Goal: Task Accomplishment & Management: Use online tool/utility

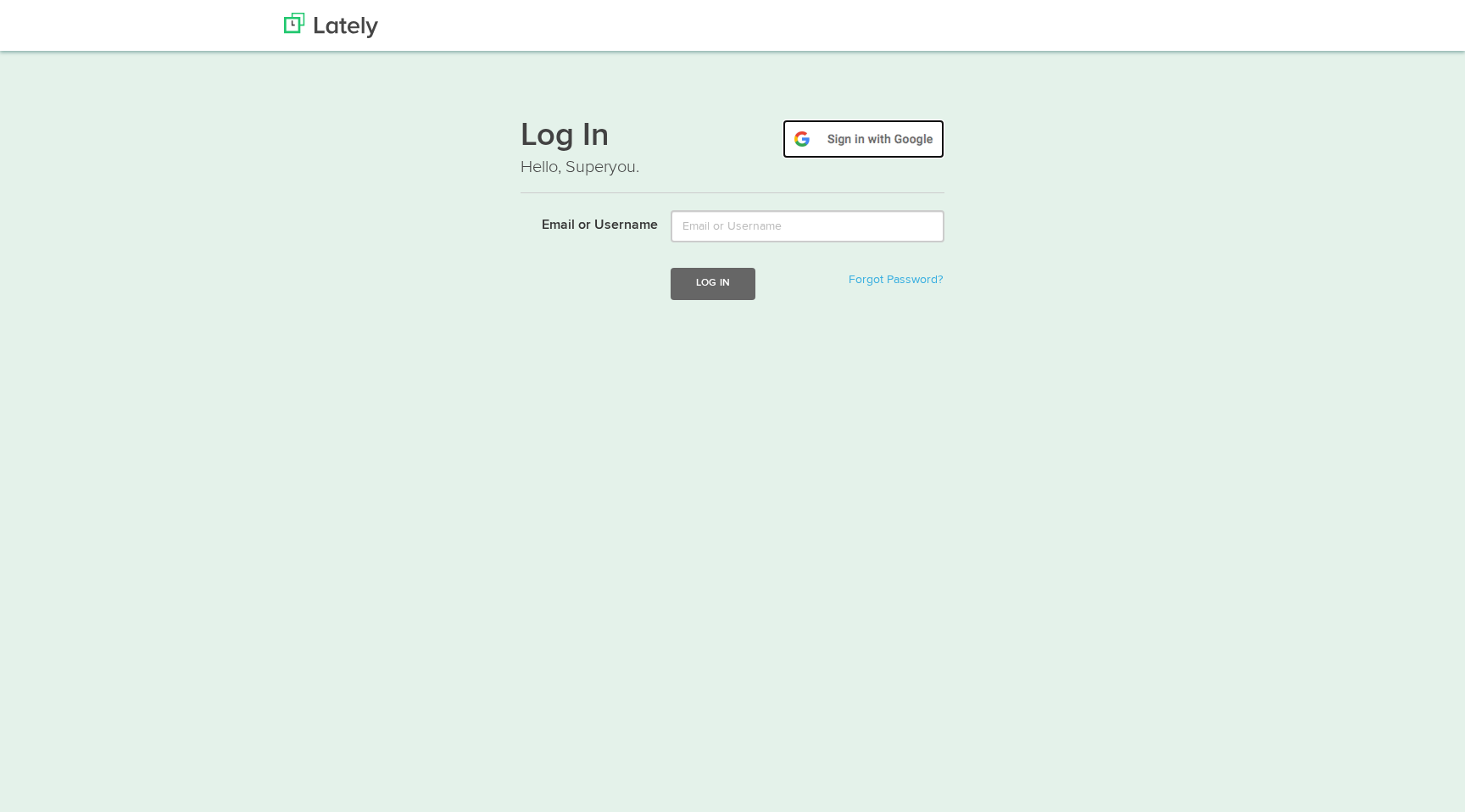
click at [856, 146] on img at bounding box center [863, 139] width 162 height 39
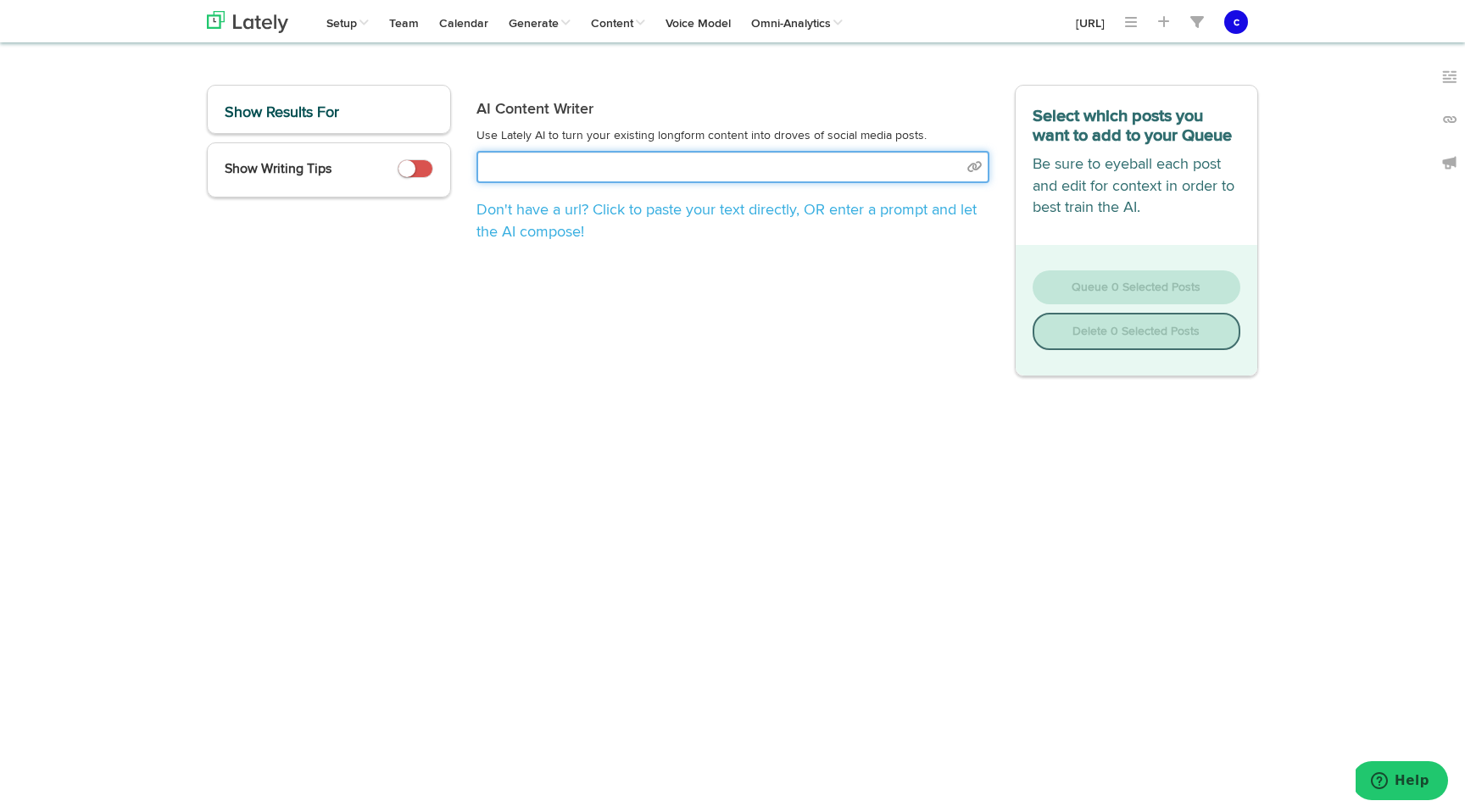
click at [717, 168] on input "text" at bounding box center [732, 167] width 513 height 33
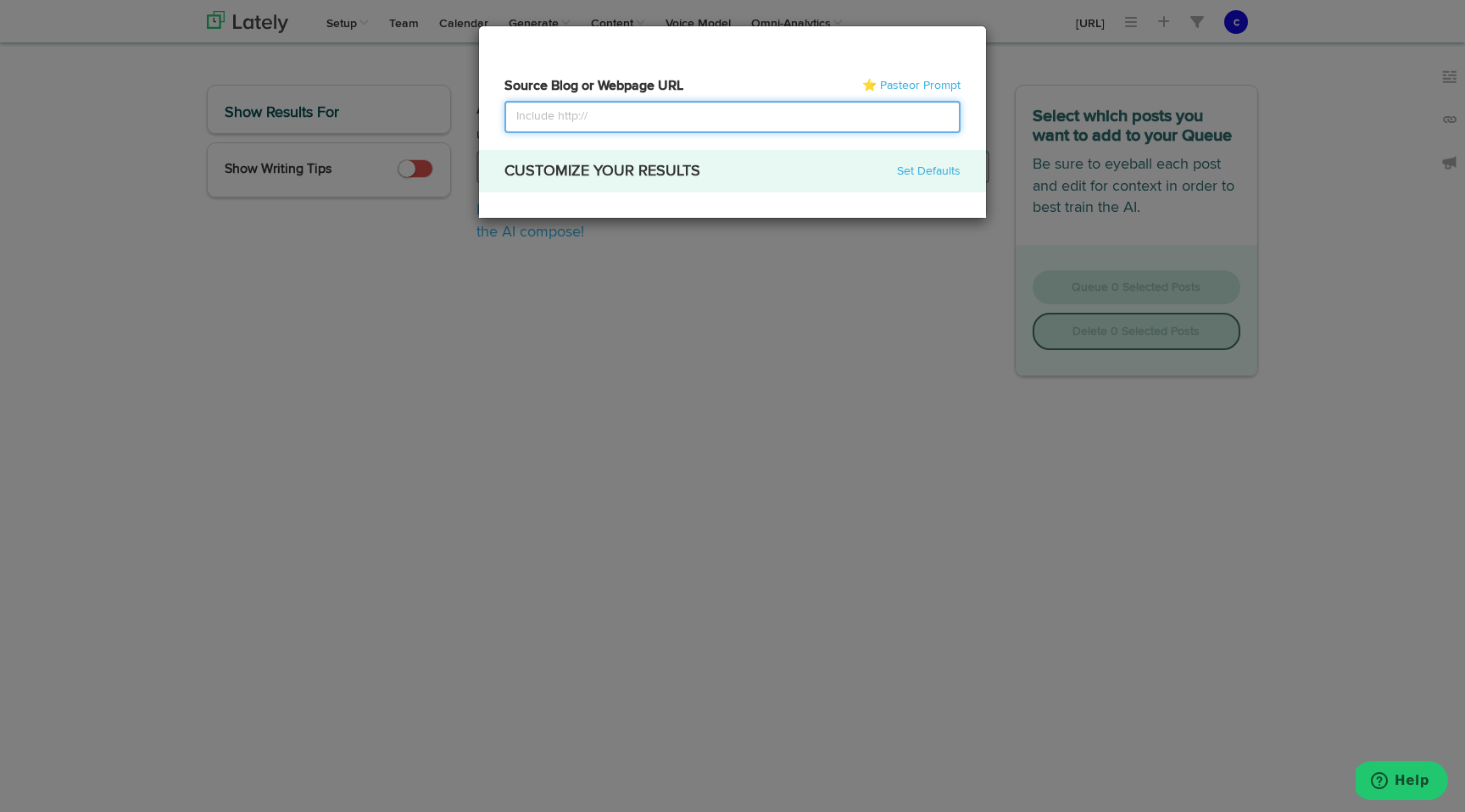
select select "natural"
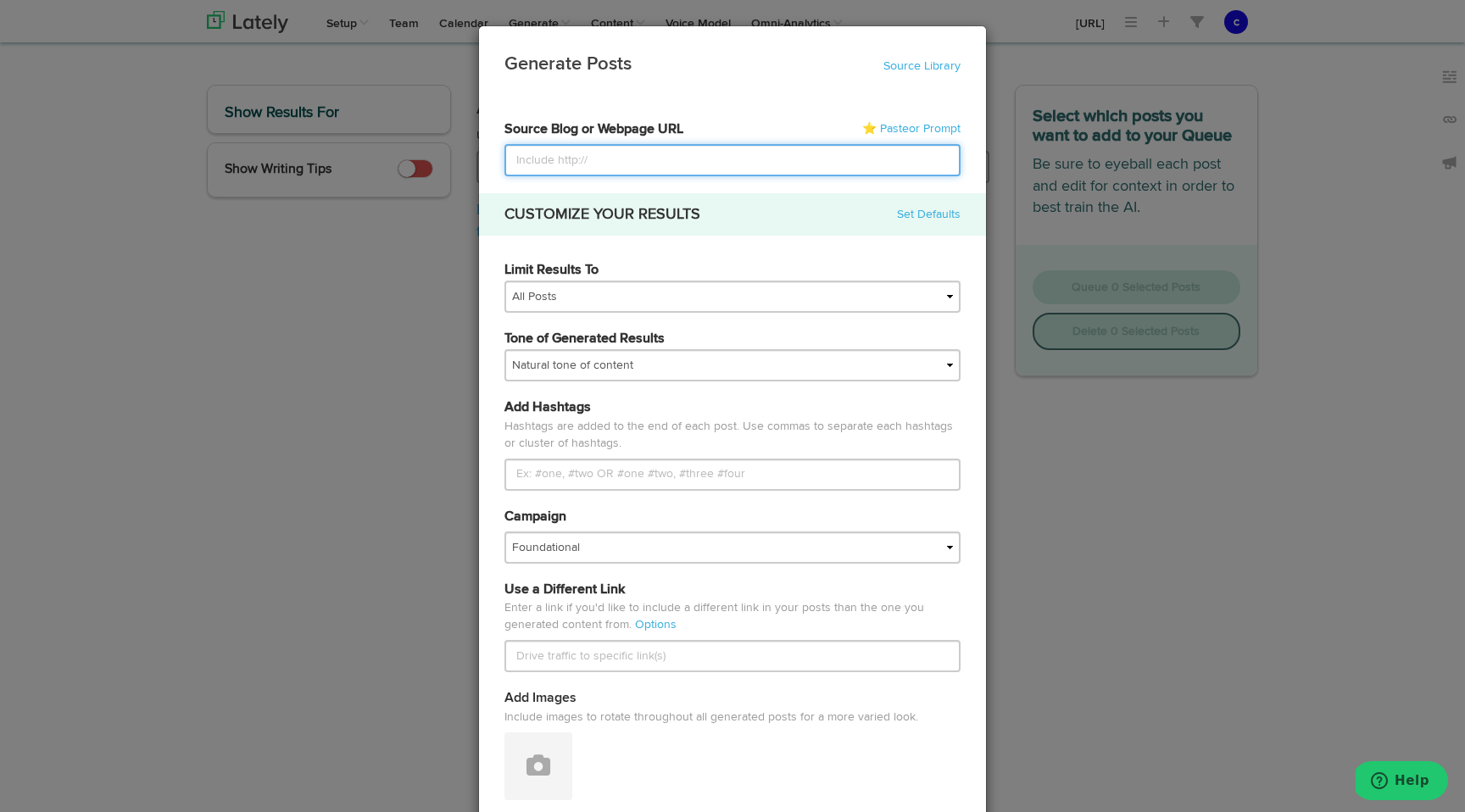
paste input "[URL]"
type input "[URL]"
click at [504, 732] on button at bounding box center [538, 766] width 68 height 68
drag, startPoint x: 932, startPoint y: 170, endPoint x: 305, endPoint y: 180, distance: 627.1
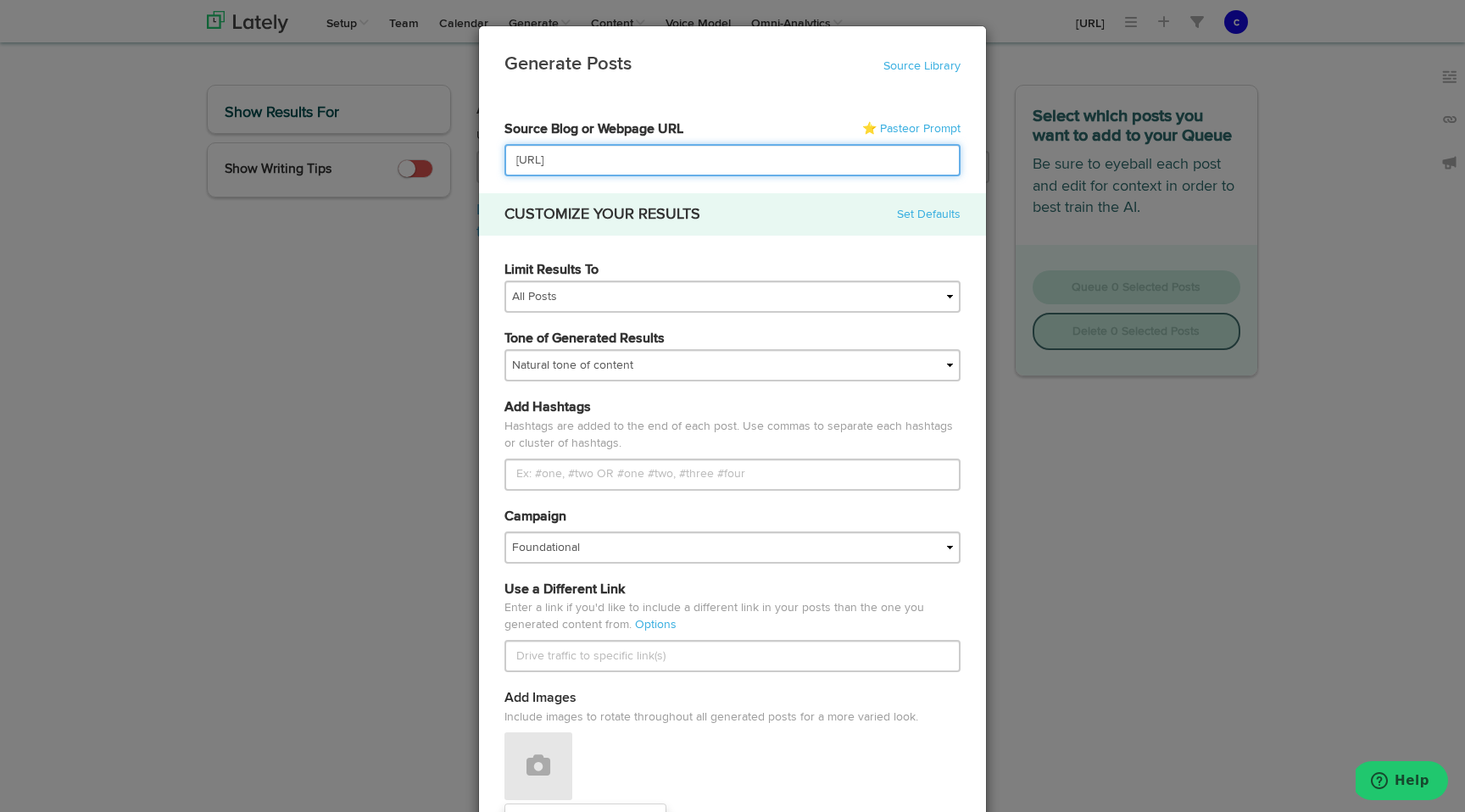
click at [305, 180] on div "Generate Posts Source Library 684c6a38736c0d8bcd6a7ed3 684c6a38736c0d8bcd6a7edb…" at bounding box center [732, 406] width 1465 height 812
click at [858, 169] on input "[URL]" at bounding box center [732, 160] width 456 height 33
drag, startPoint x: 912, startPoint y: 164, endPoint x: 423, endPoint y: 161, distance: 489.0
click at [423, 162] on div "Generate Posts Source Library 684c6a38736c0d8bcd6a7ed3 684c6a38736c0d8bcd6a7edb…" at bounding box center [732, 406] width 1465 height 812
paste input
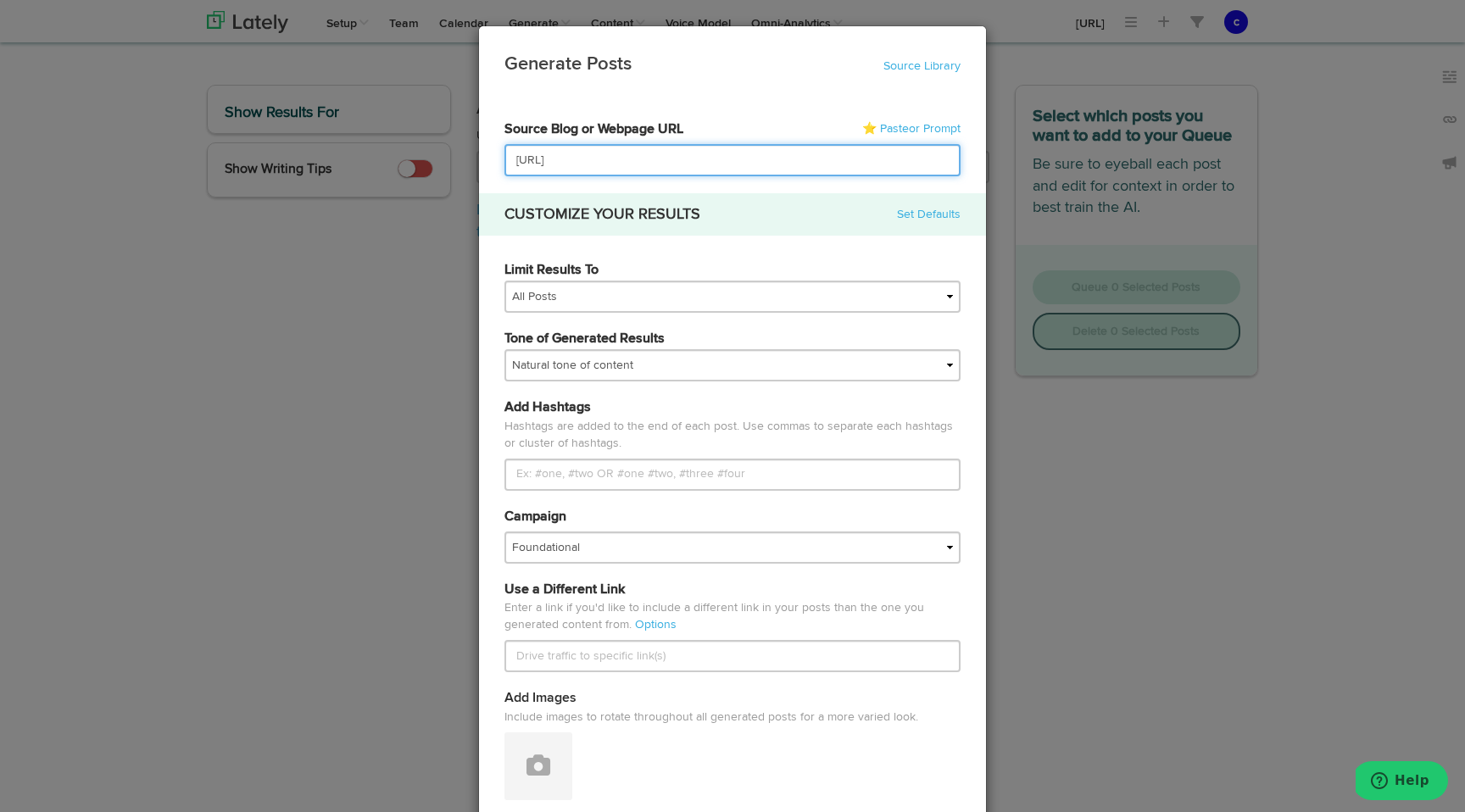
type input "https://www.flowrunner.ai/blog"
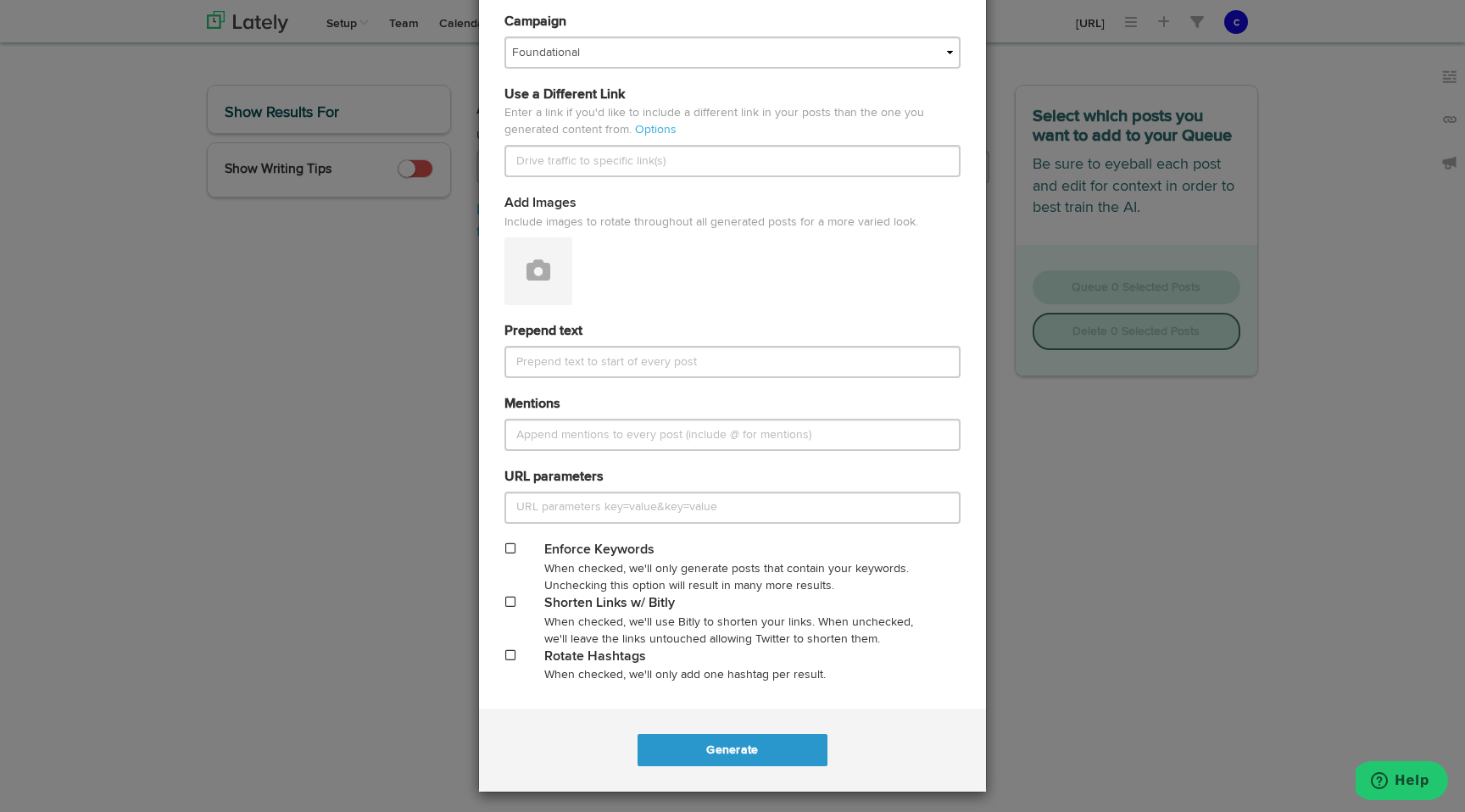
scroll to position [501, 0]
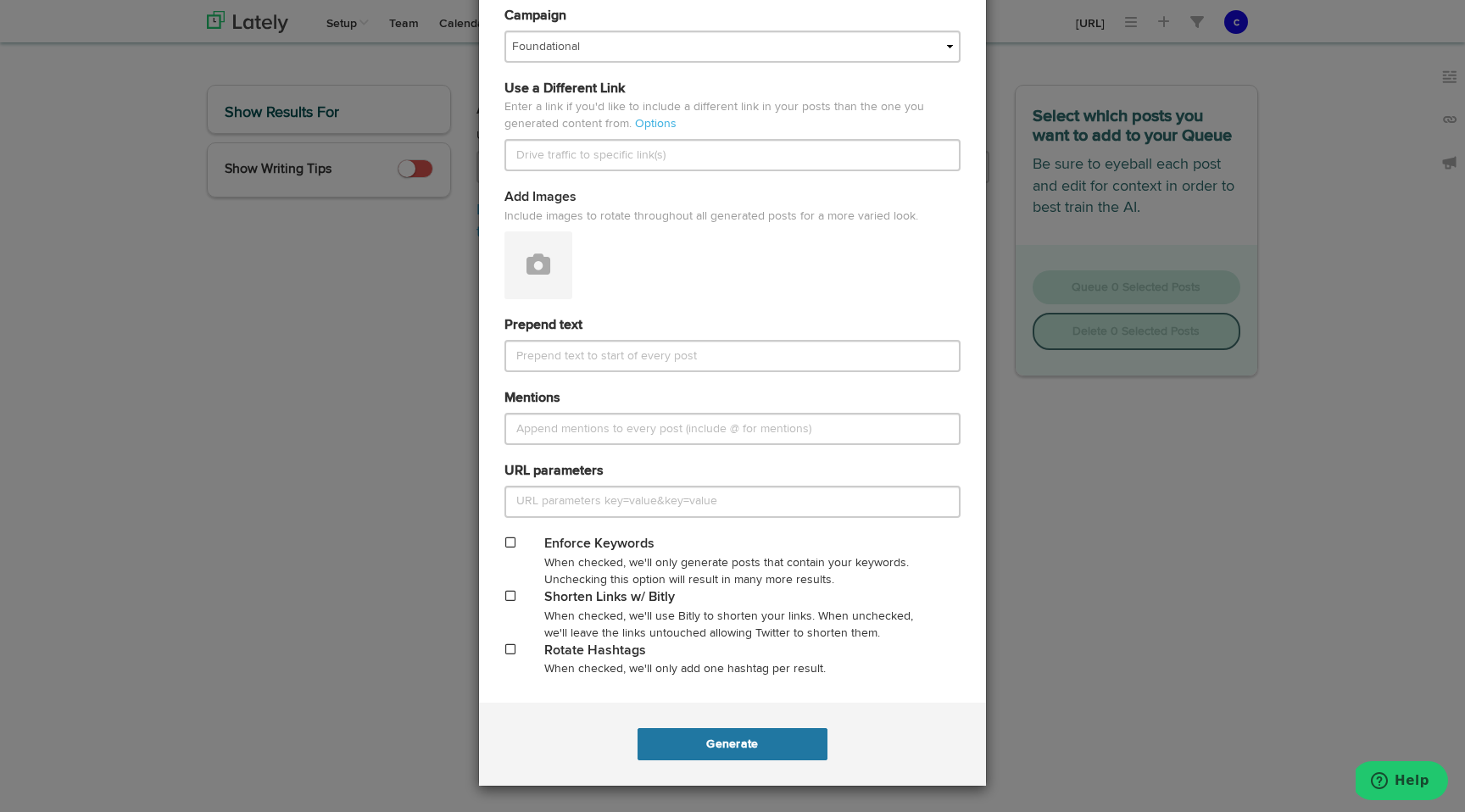
type input "https://www.flowrunner.ai/blog"
click at [746, 750] on button "Generate" at bounding box center [732, 744] width 189 height 33
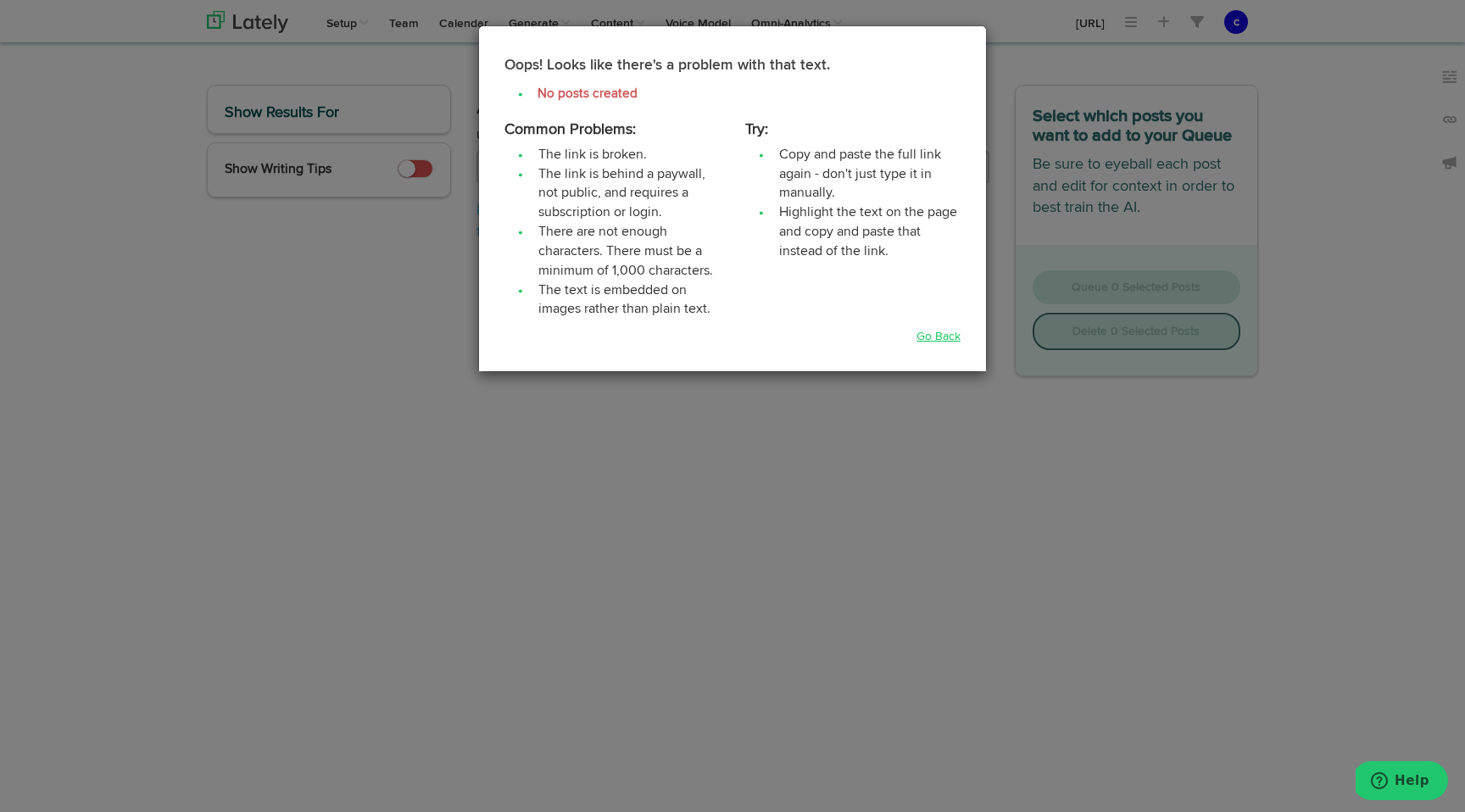
click at [928, 332] on link "Go Back" at bounding box center [938, 336] width 44 height 17
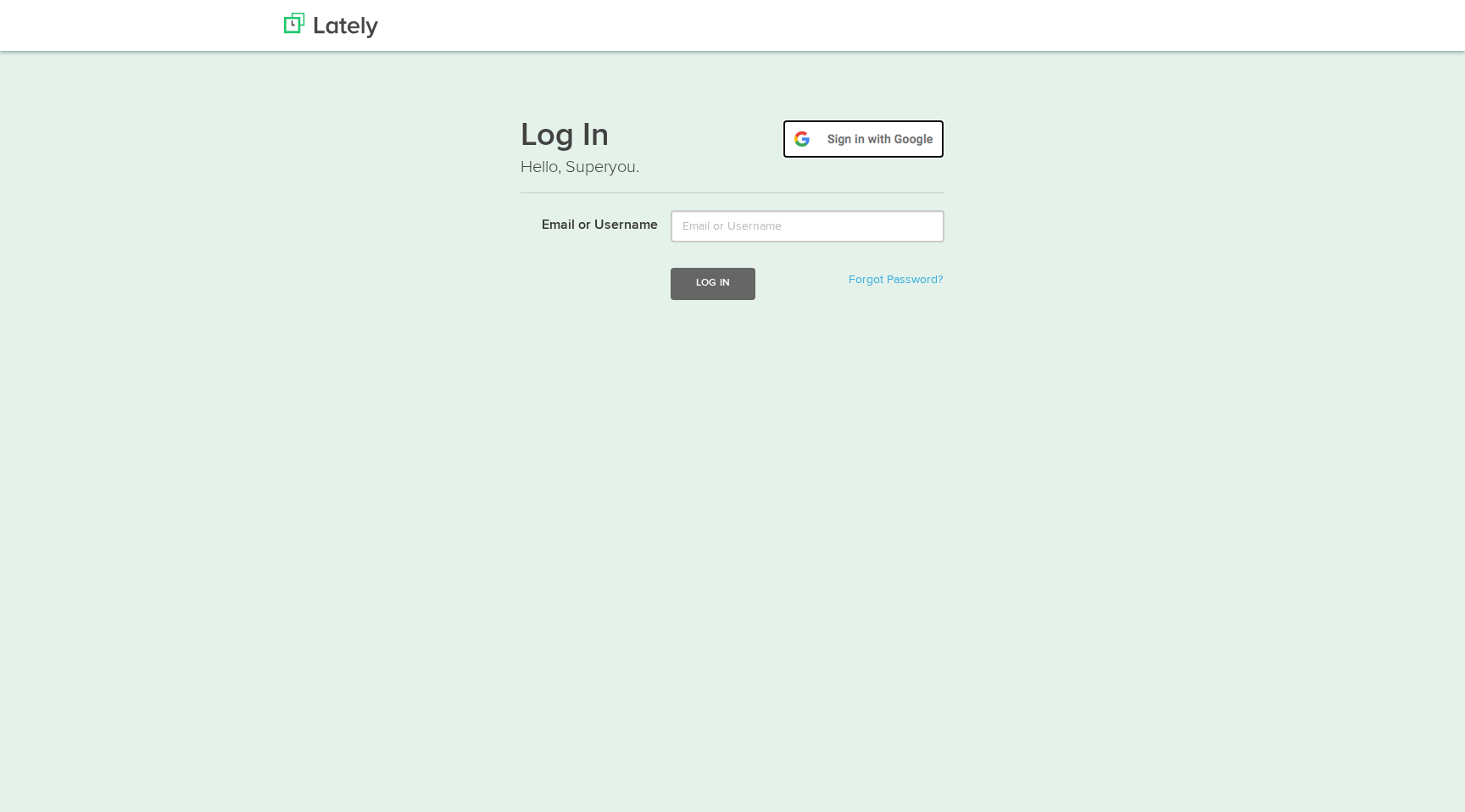
click at [832, 129] on img at bounding box center [863, 139] width 162 height 39
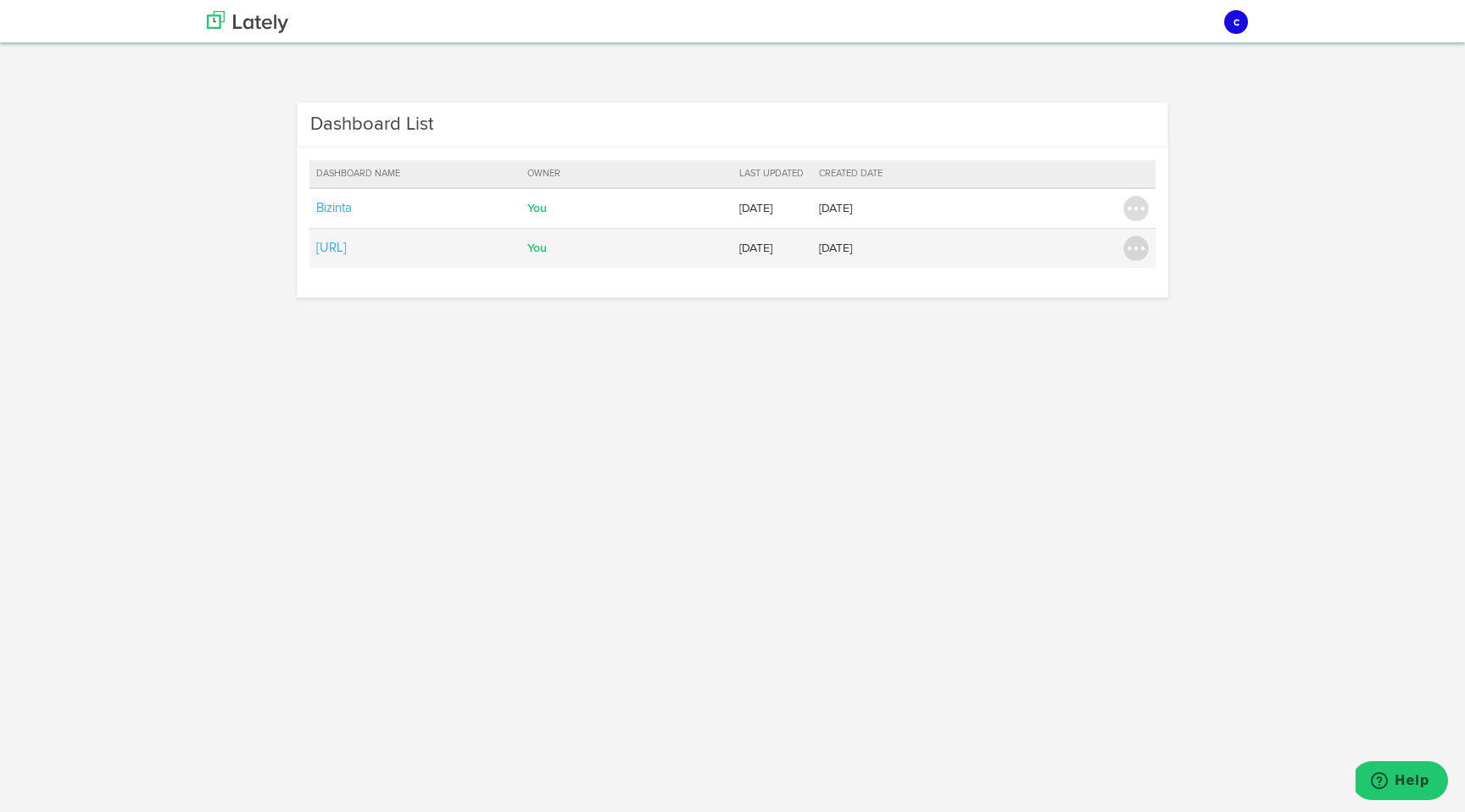
click at [693, 251] on td "You" at bounding box center [627, 248] width 212 height 40
click at [347, 244] on link "[URL]" at bounding box center [331, 248] width 31 height 13
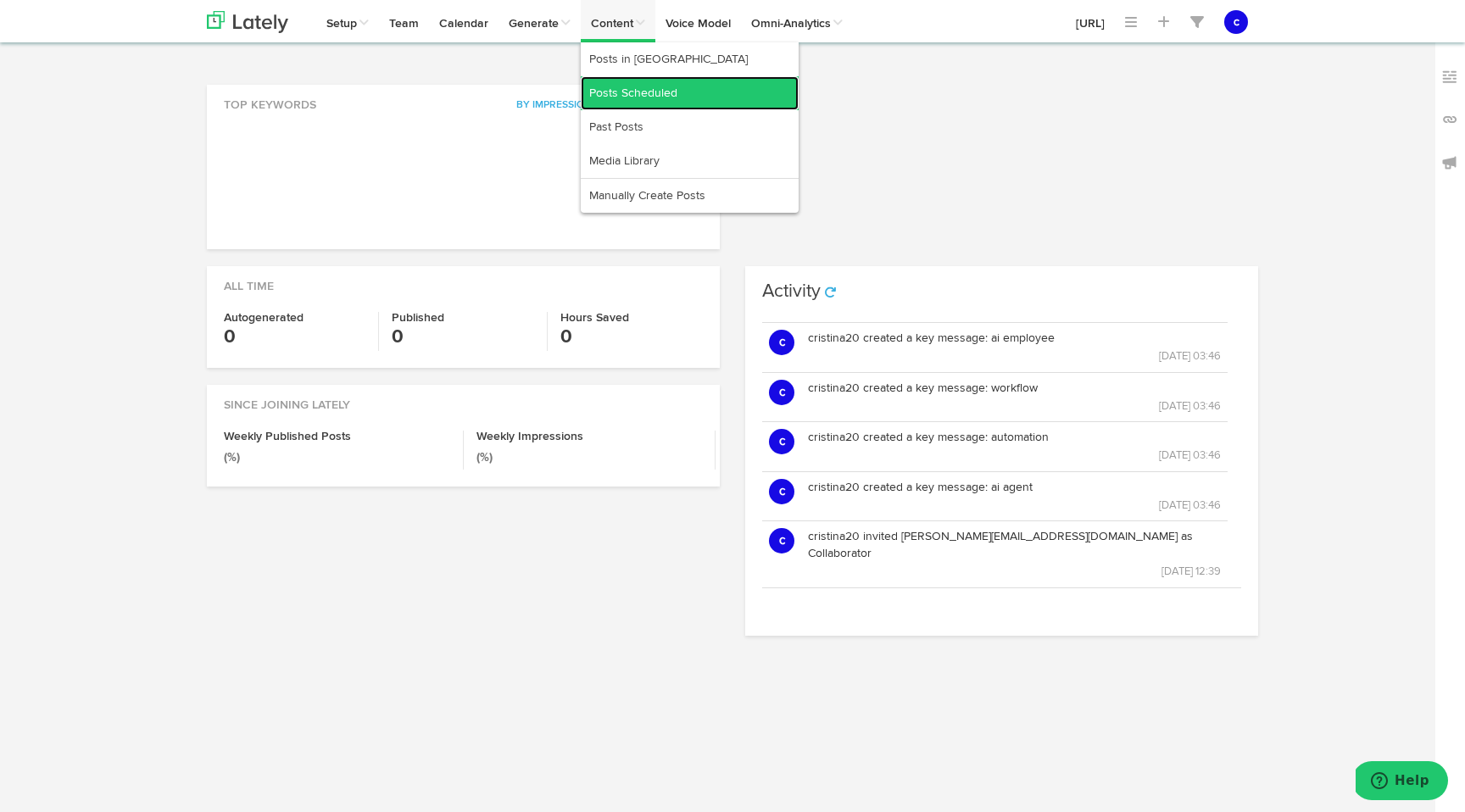
click at [630, 87] on link "Posts Scheduled" at bounding box center [690, 92] width 218 height 33
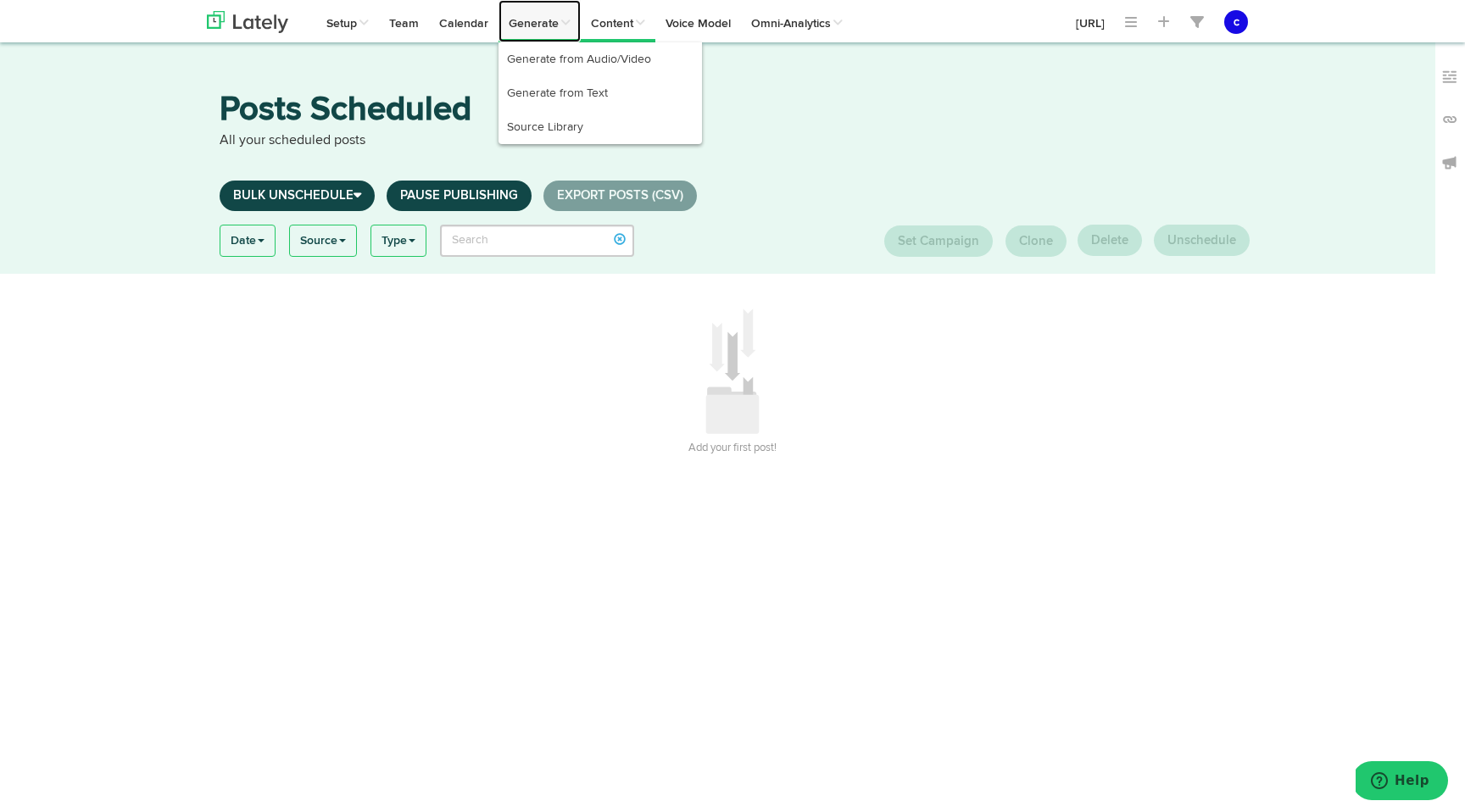
click at [569, 24] on span at bounding box center [564, 23] width 12 height 12
click at [583, 97] on link "Generate from Text" at bounding box center [600, 92] width 204 height 33
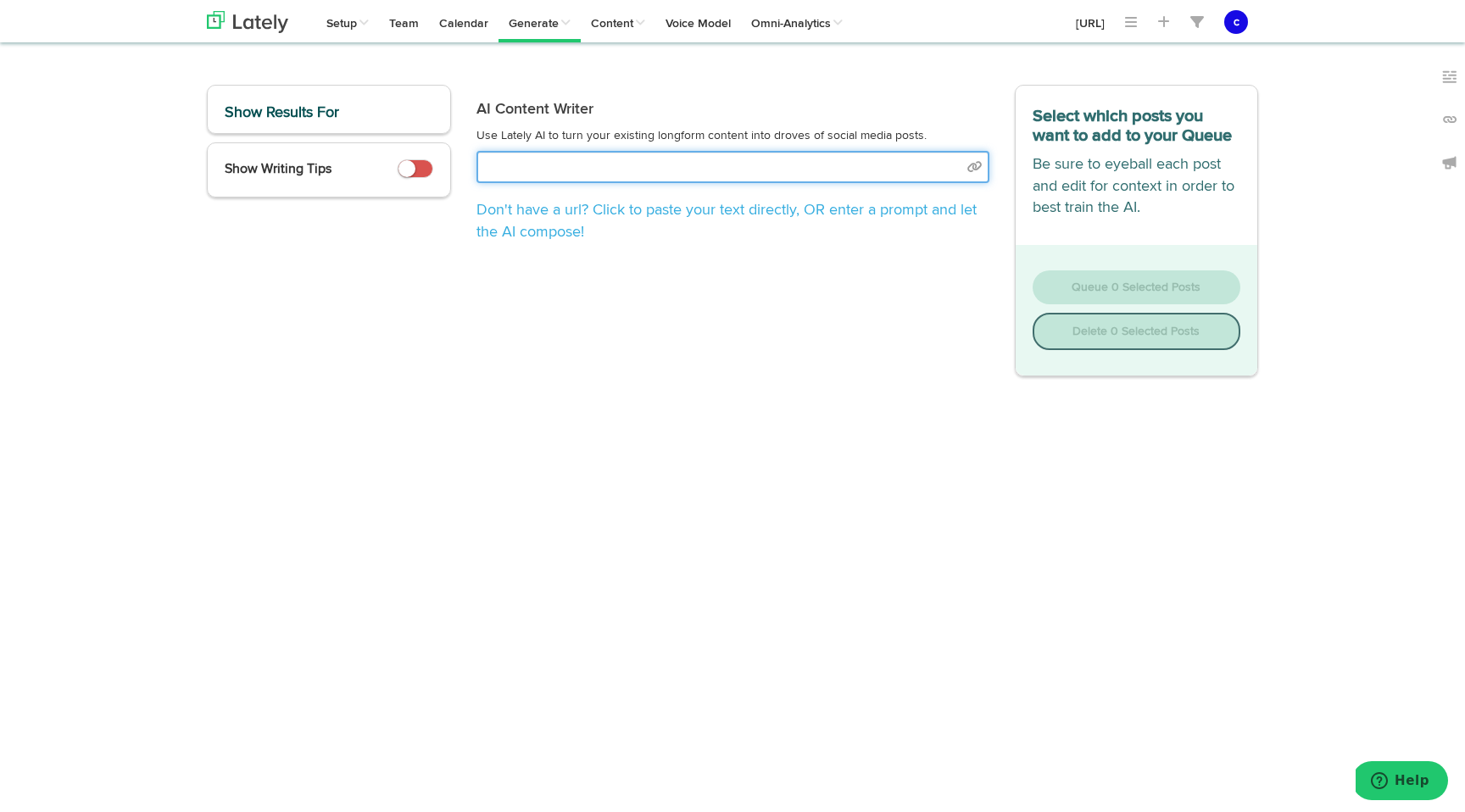
click at [618, 172] on input "text" at bounding box center [732, 167] width 513 height 33
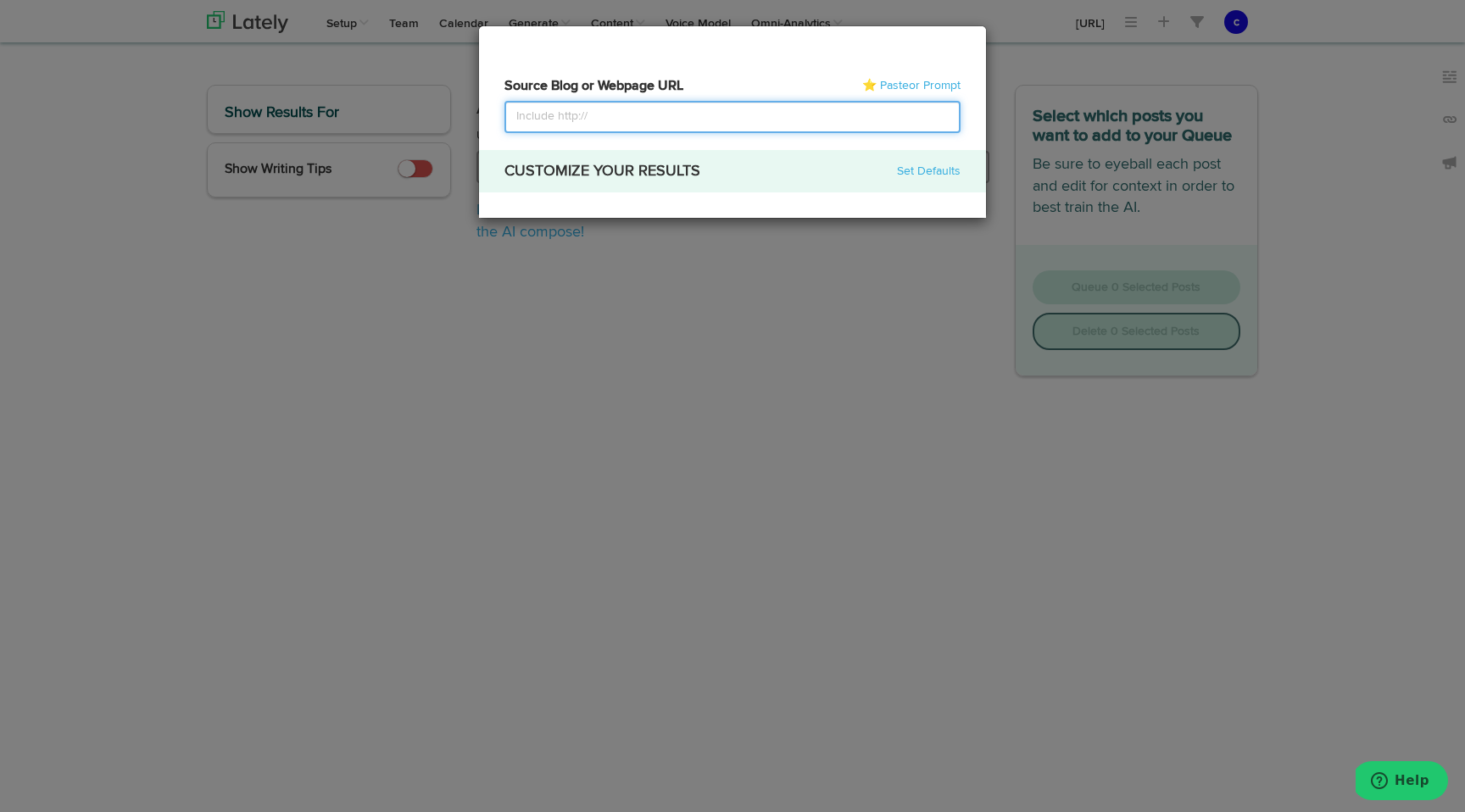
select select "natural"
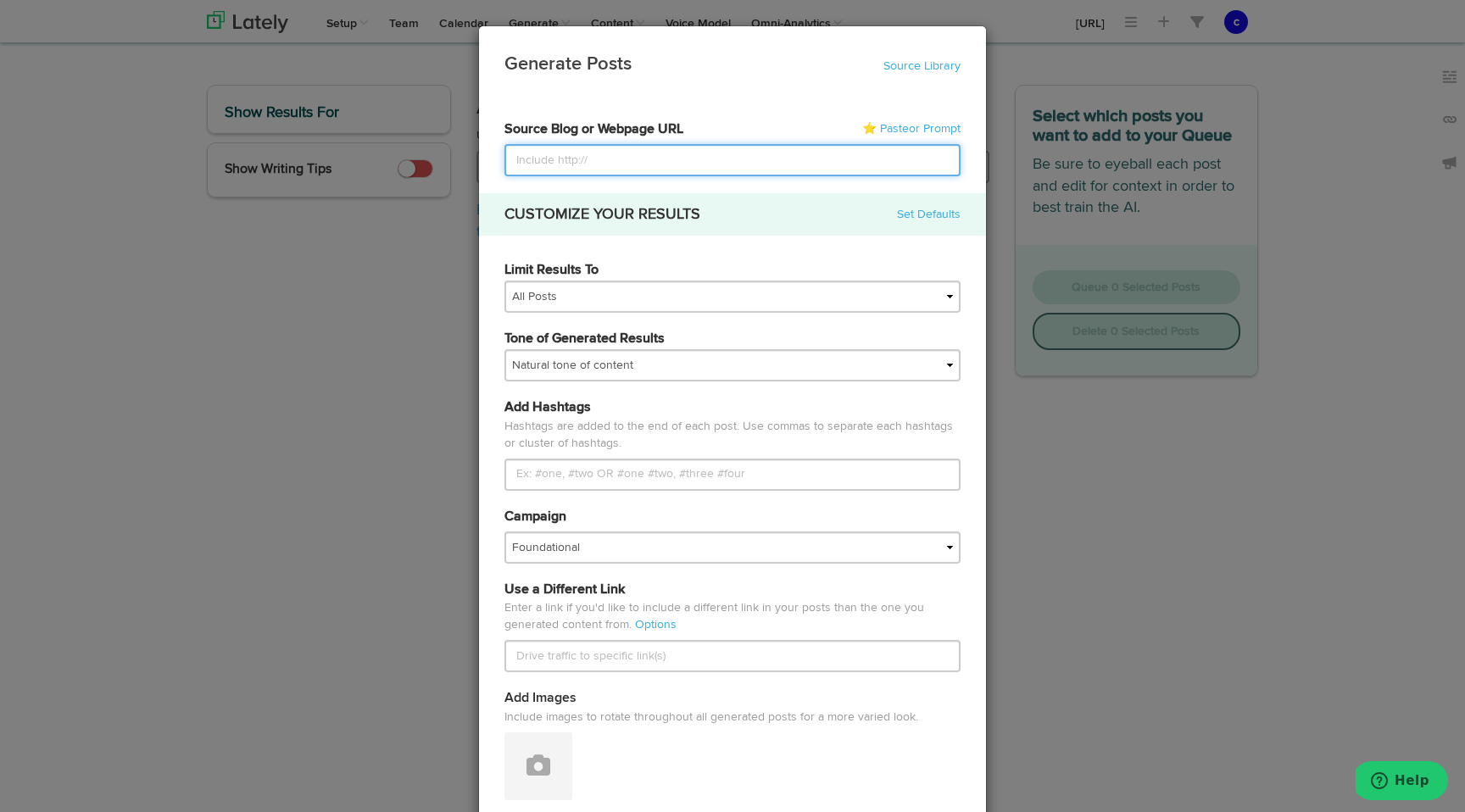
paste input "[URL]"
type input "[URL]"
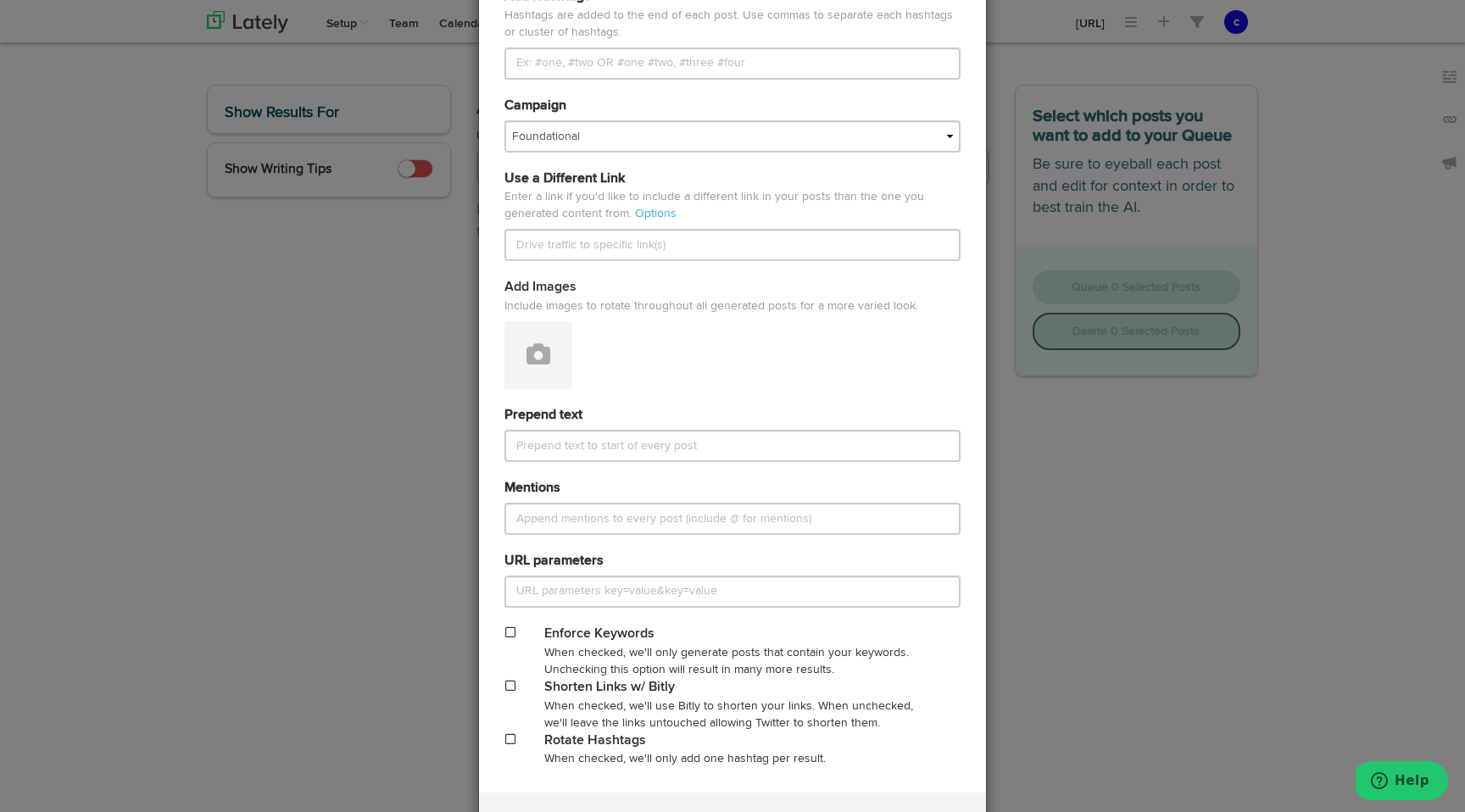
scroll to position [501, 0]
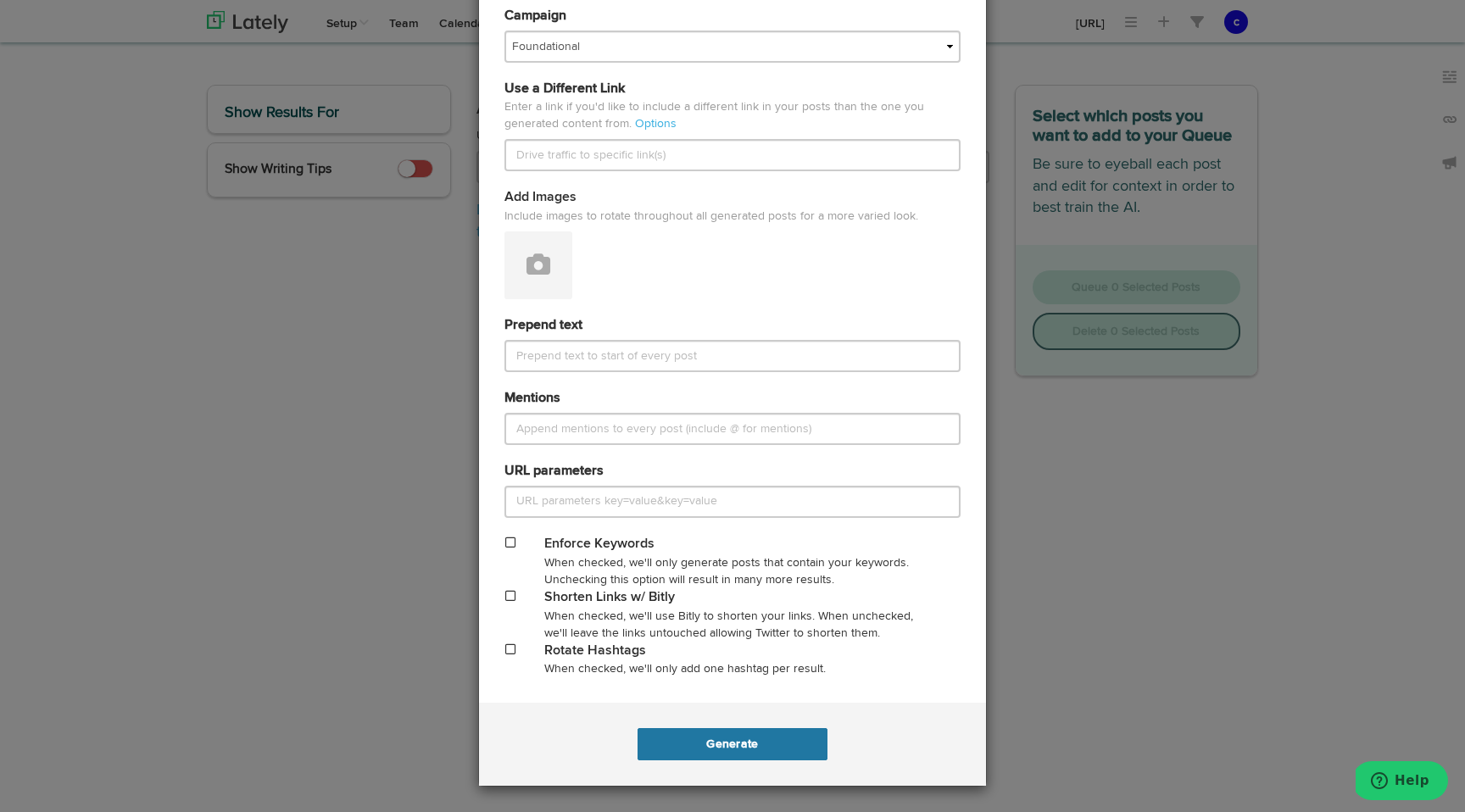
type input "[URL]"
click at [760, 741] on button "Generate" at bounding box center [732, 744] width 189 height 33
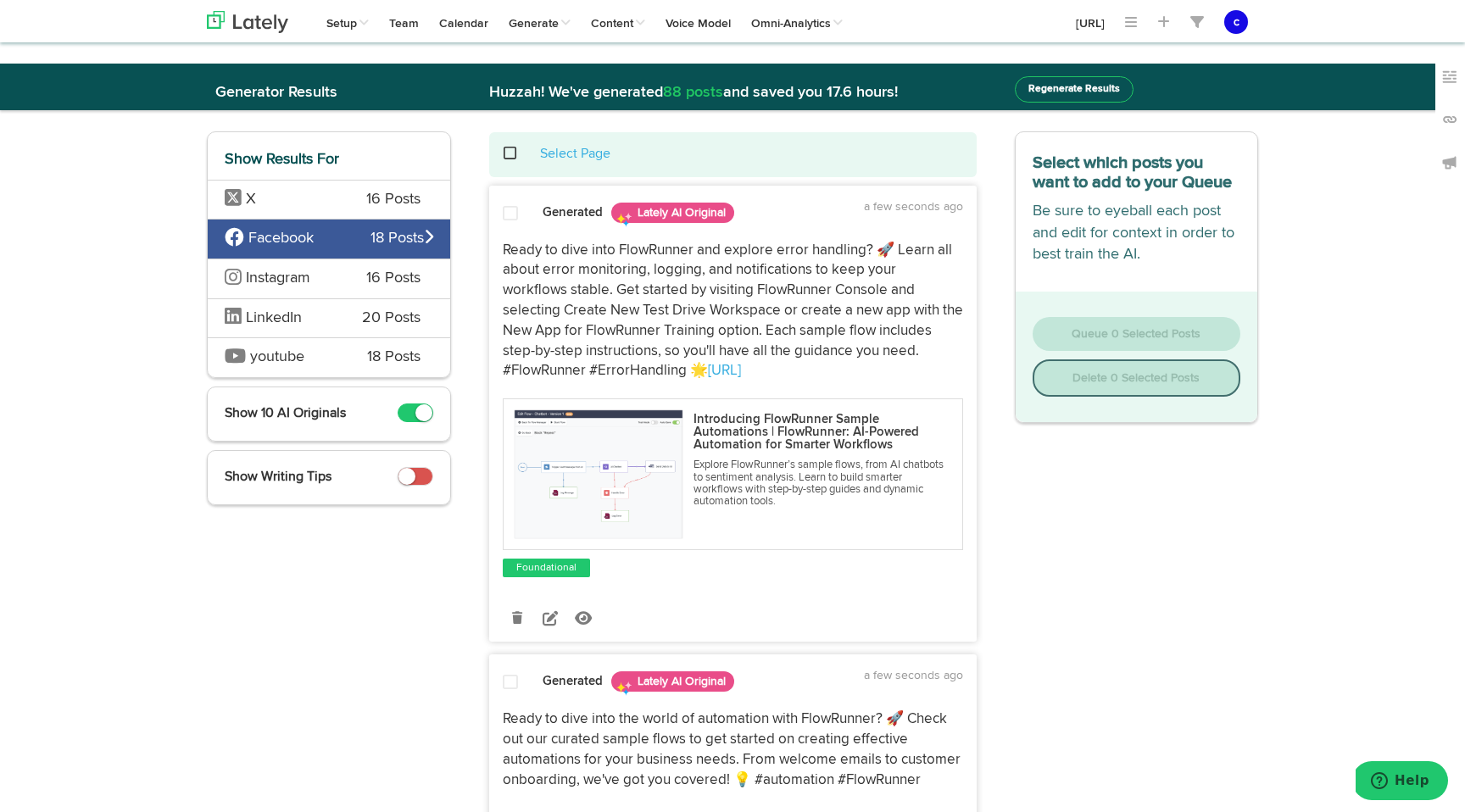
click at [288, 318] on span "LinkedIn" at bounding box center [274, 318] width 56 height 15
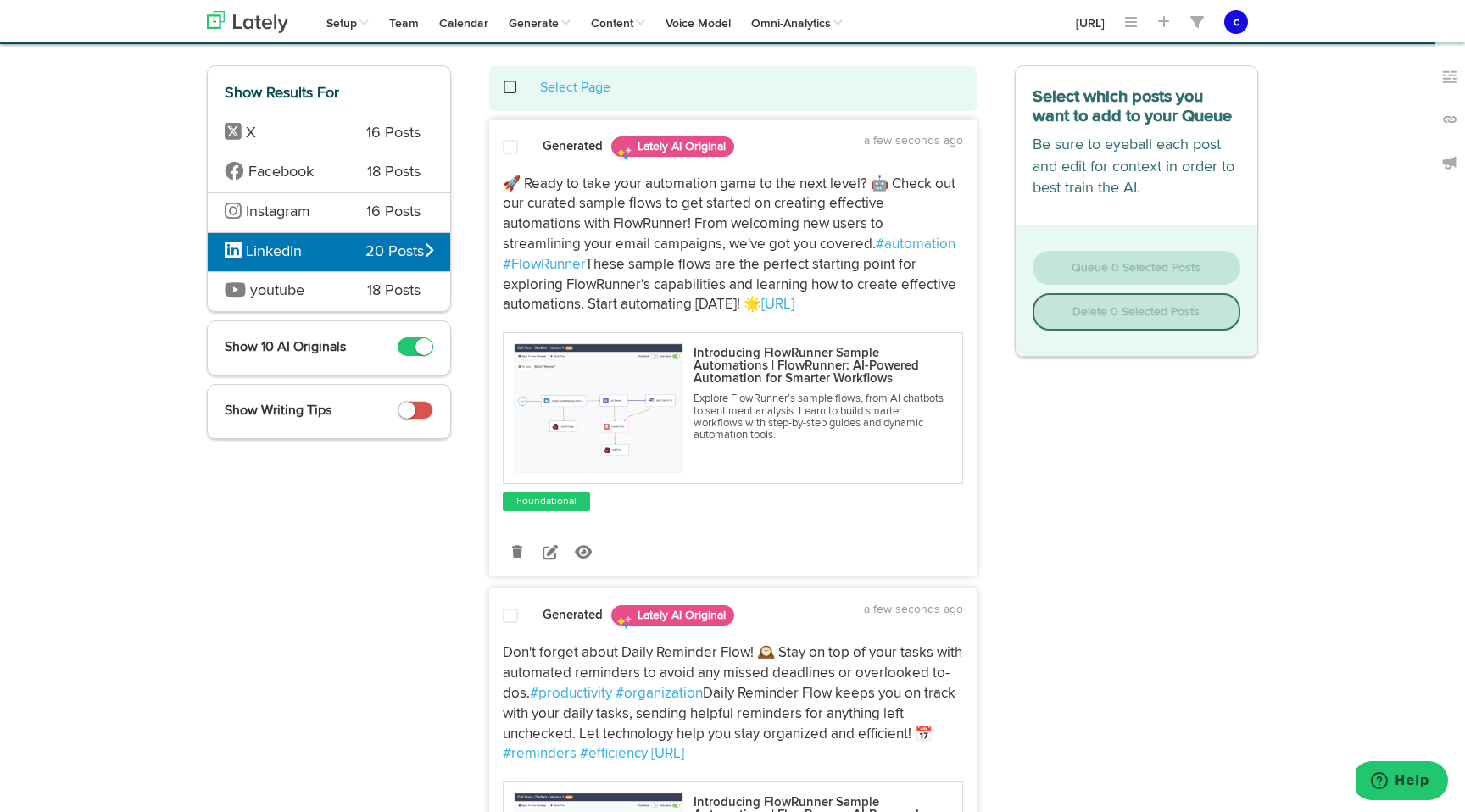
scroll to position [65, 0]
click at [368, 291] on span "18 Posts" at bounding box center [394, 292] width 53 height 22
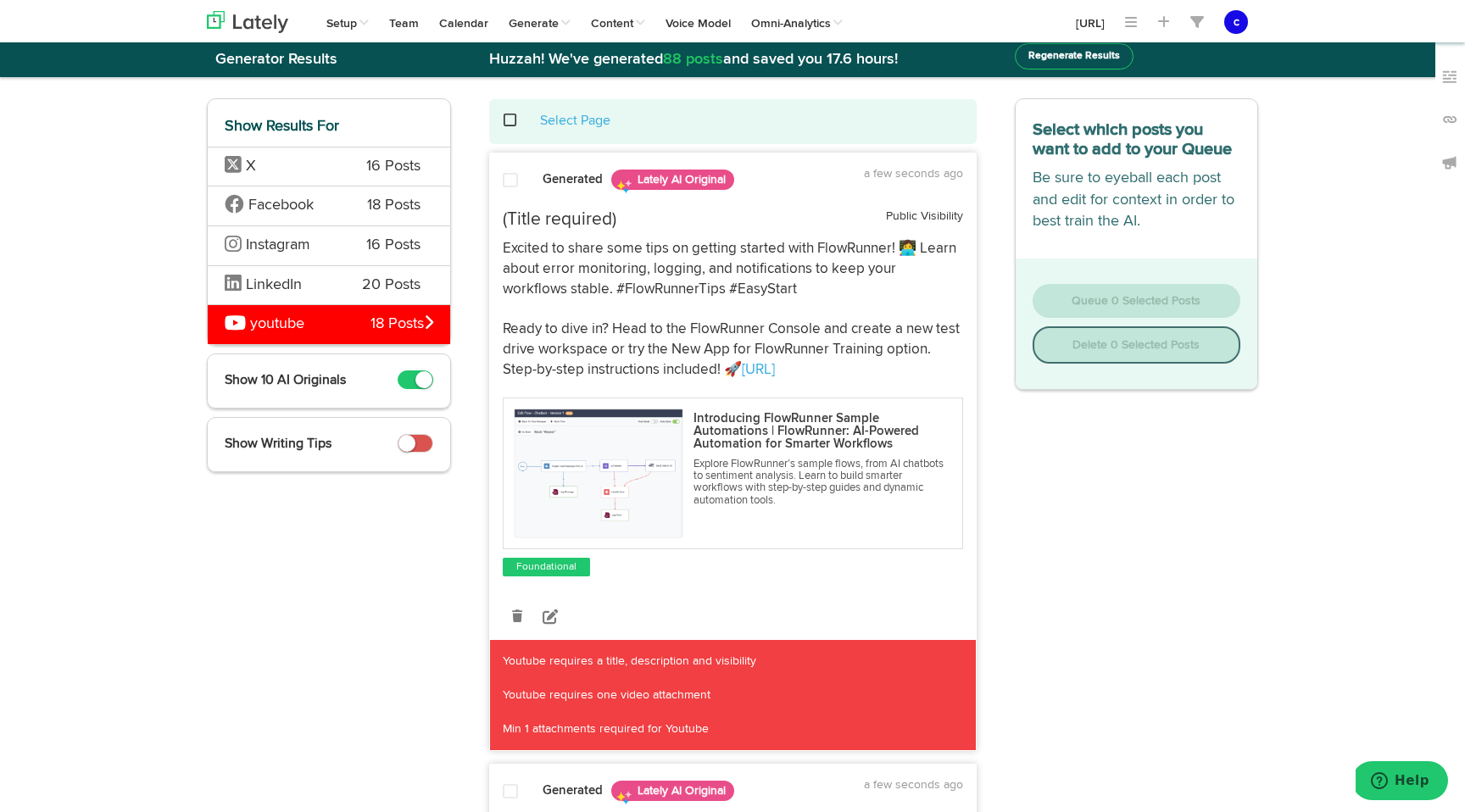
scroll to position [12, 0]
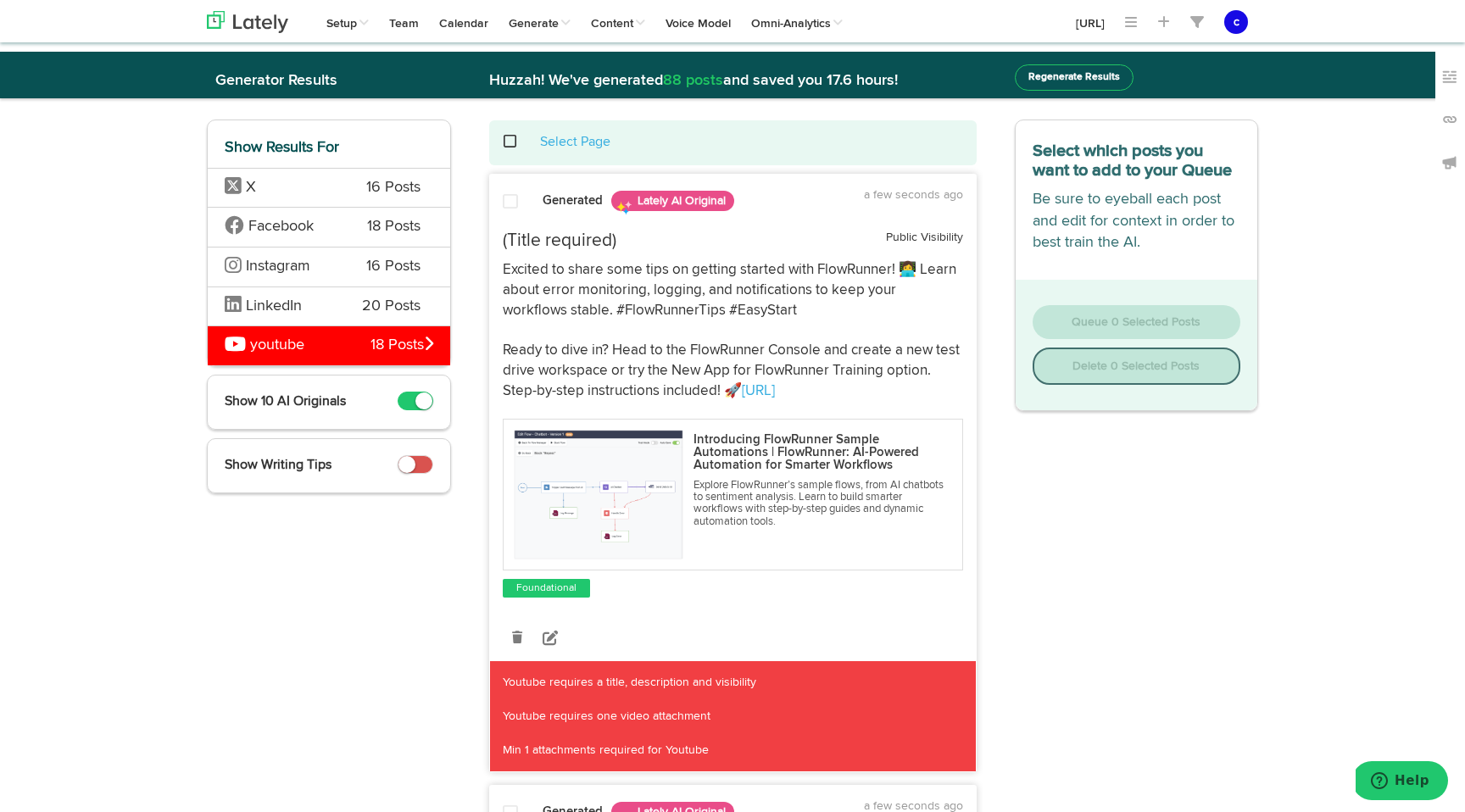
click at [339, 307] on div "LinkedIn 20 Posts" at bounding box center [329, 307] width 243 height 40
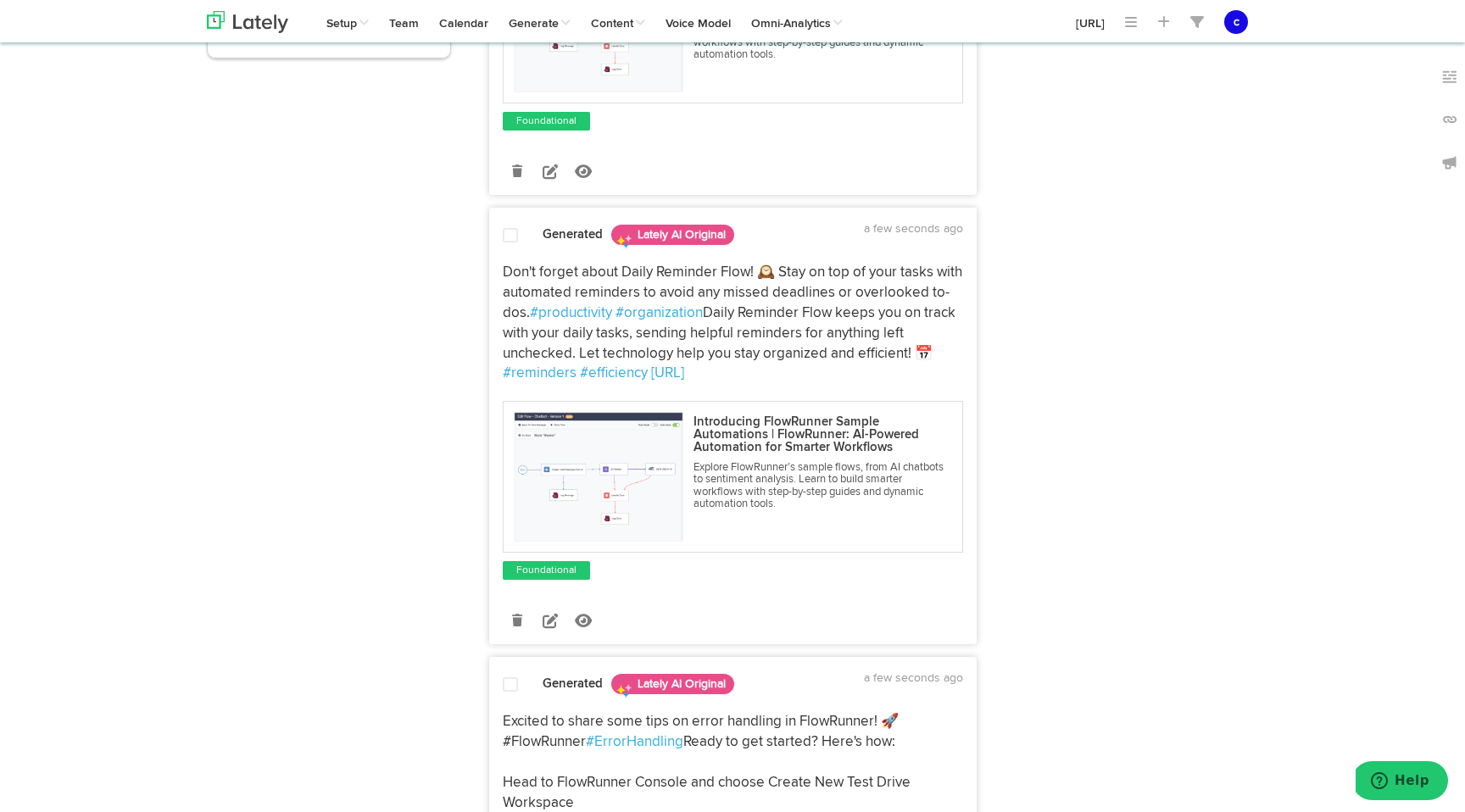
scroll to position [0, 0]
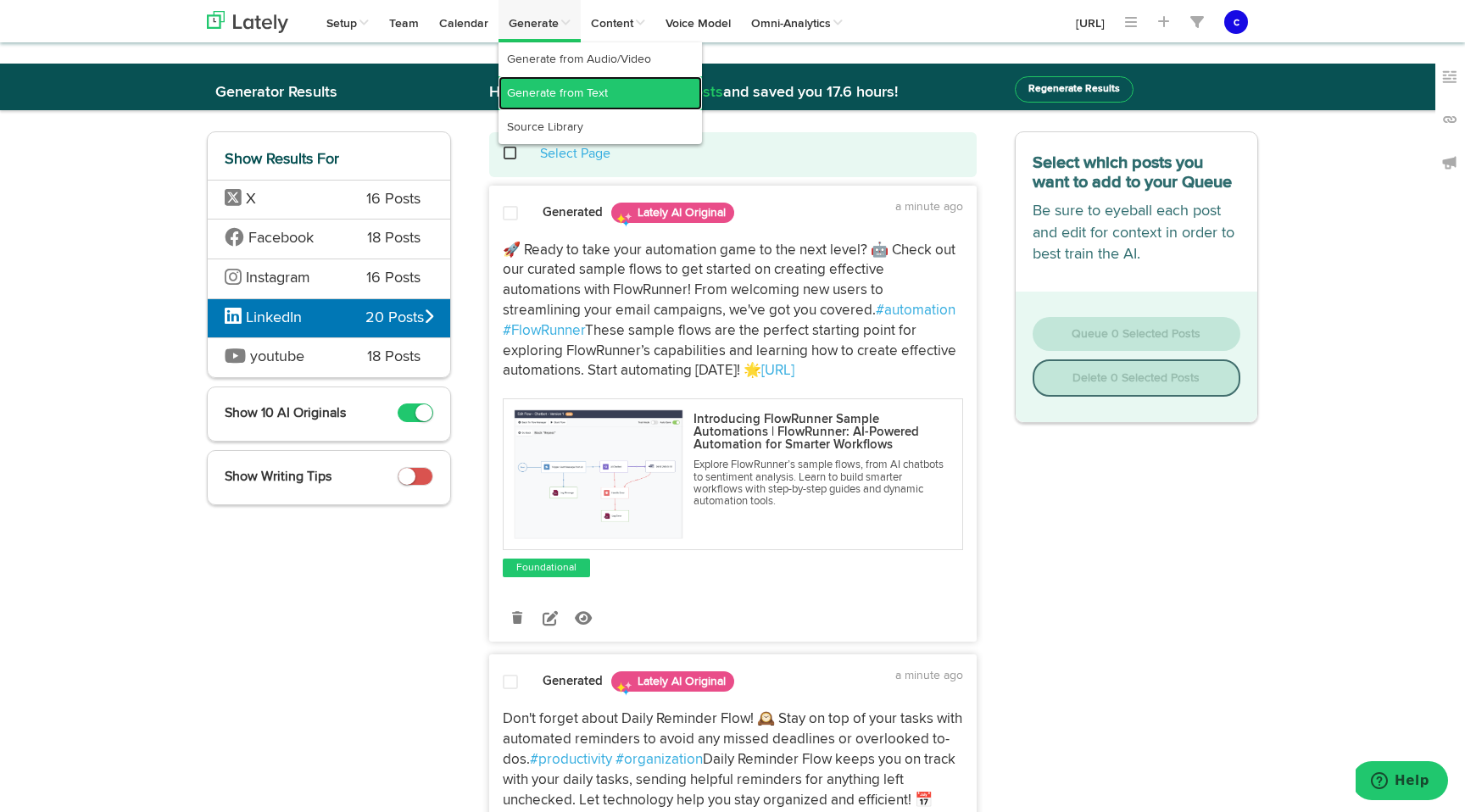
click at [570, 100] on link "Generate from Text" at bounding box center [600, 92] width 204 height 33
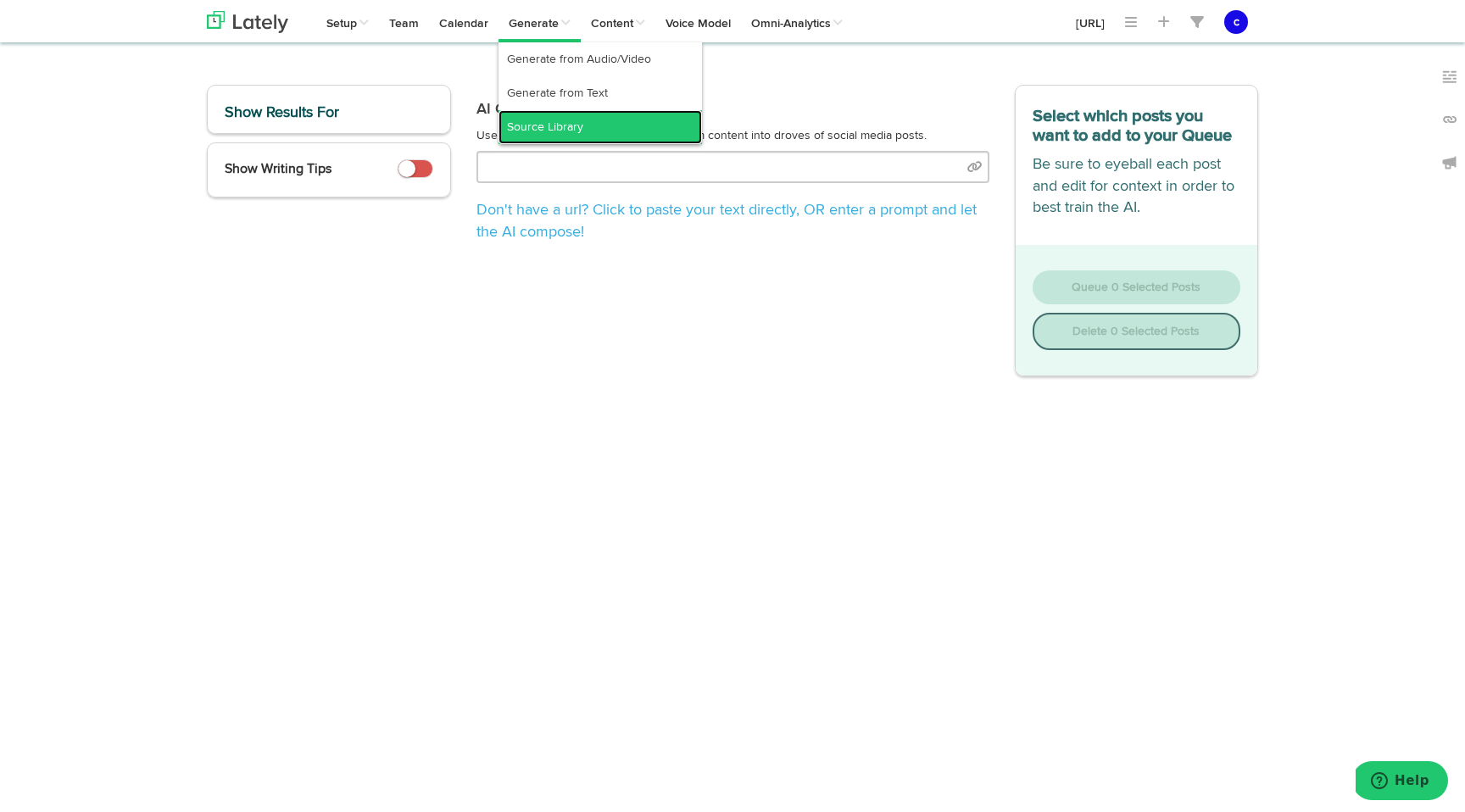
click at [558, 122] on link "Source Library" at bounding box center [600, 127] width 204 height 33
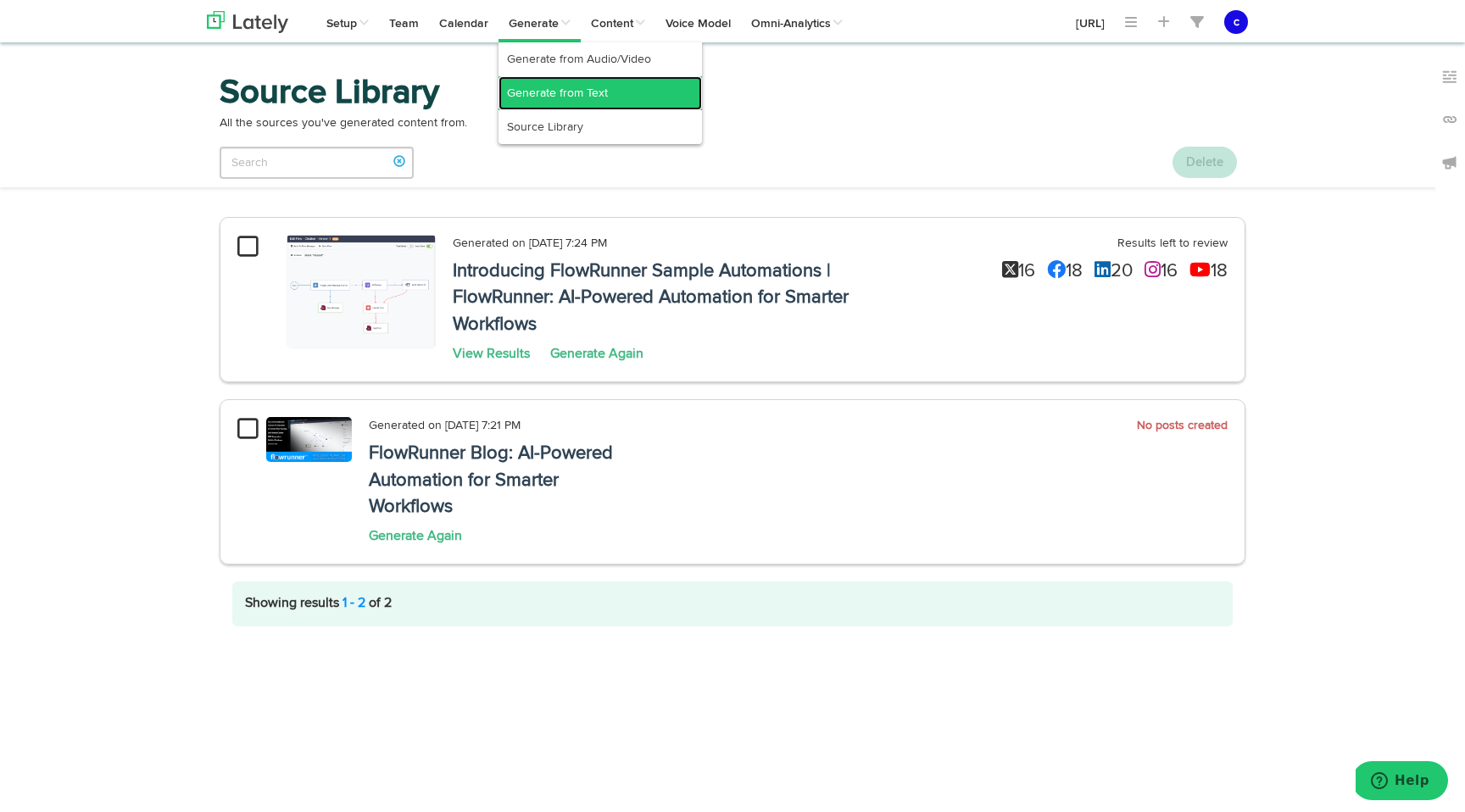
click at [551, 89] on link "Generate from Text" at bounding box center [600, 92] width 204 height 33
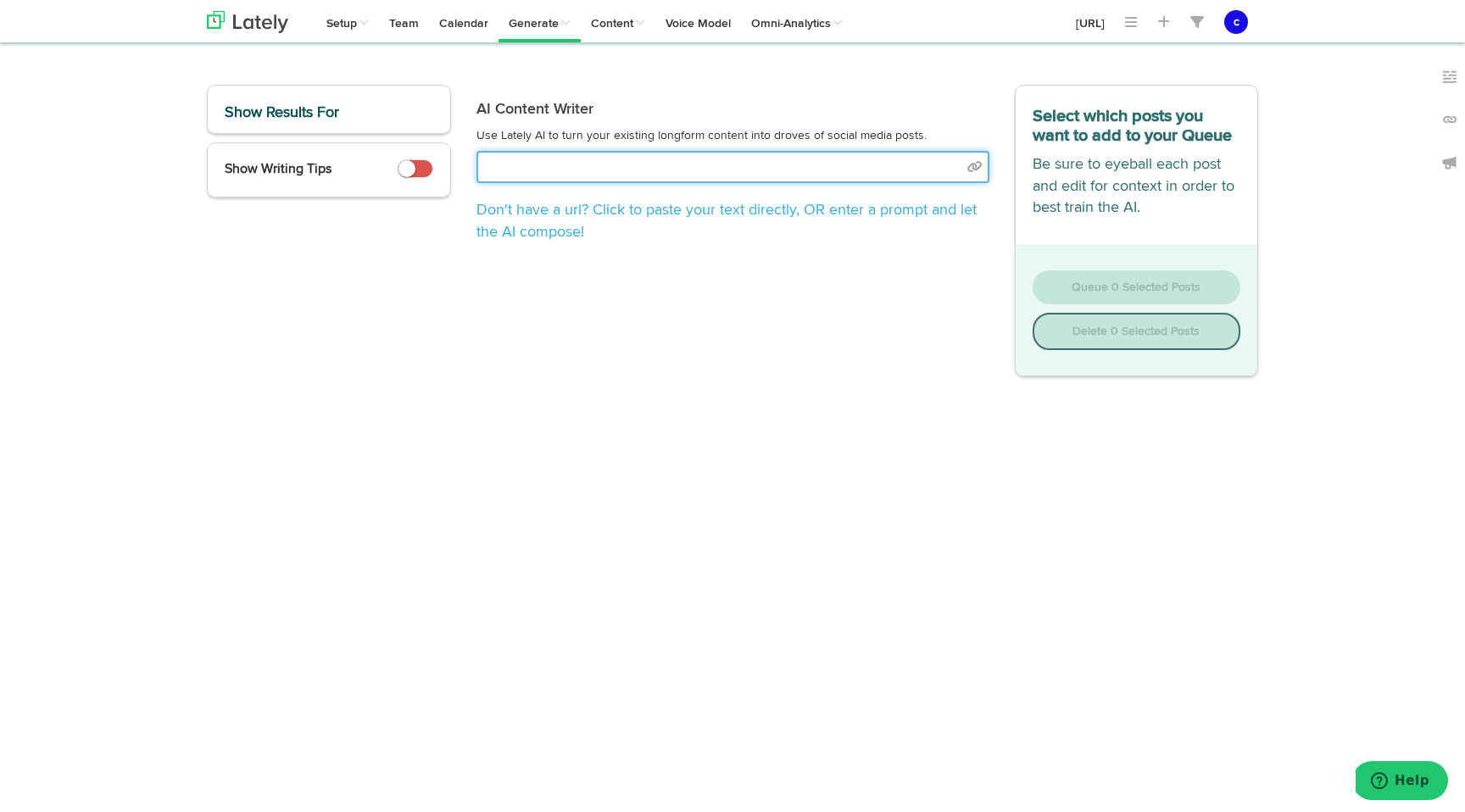
click at [573, 168] on input "text" at bounding box center [732, 167] width 513 height 33
select select "natural"
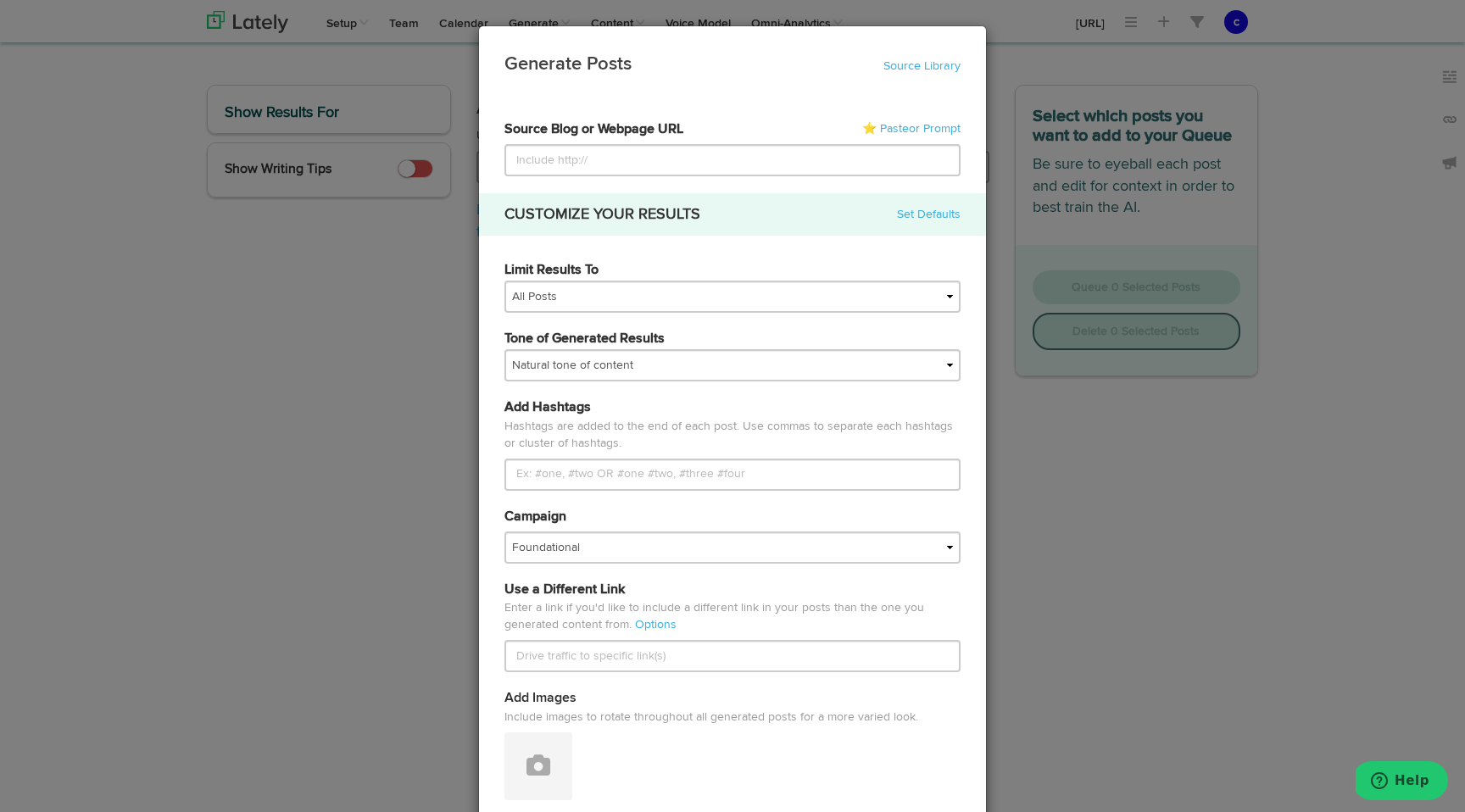
type input "https://www.flowrunner.ai/blog/introducing-flowrunner-backendless-new-workflow-…"
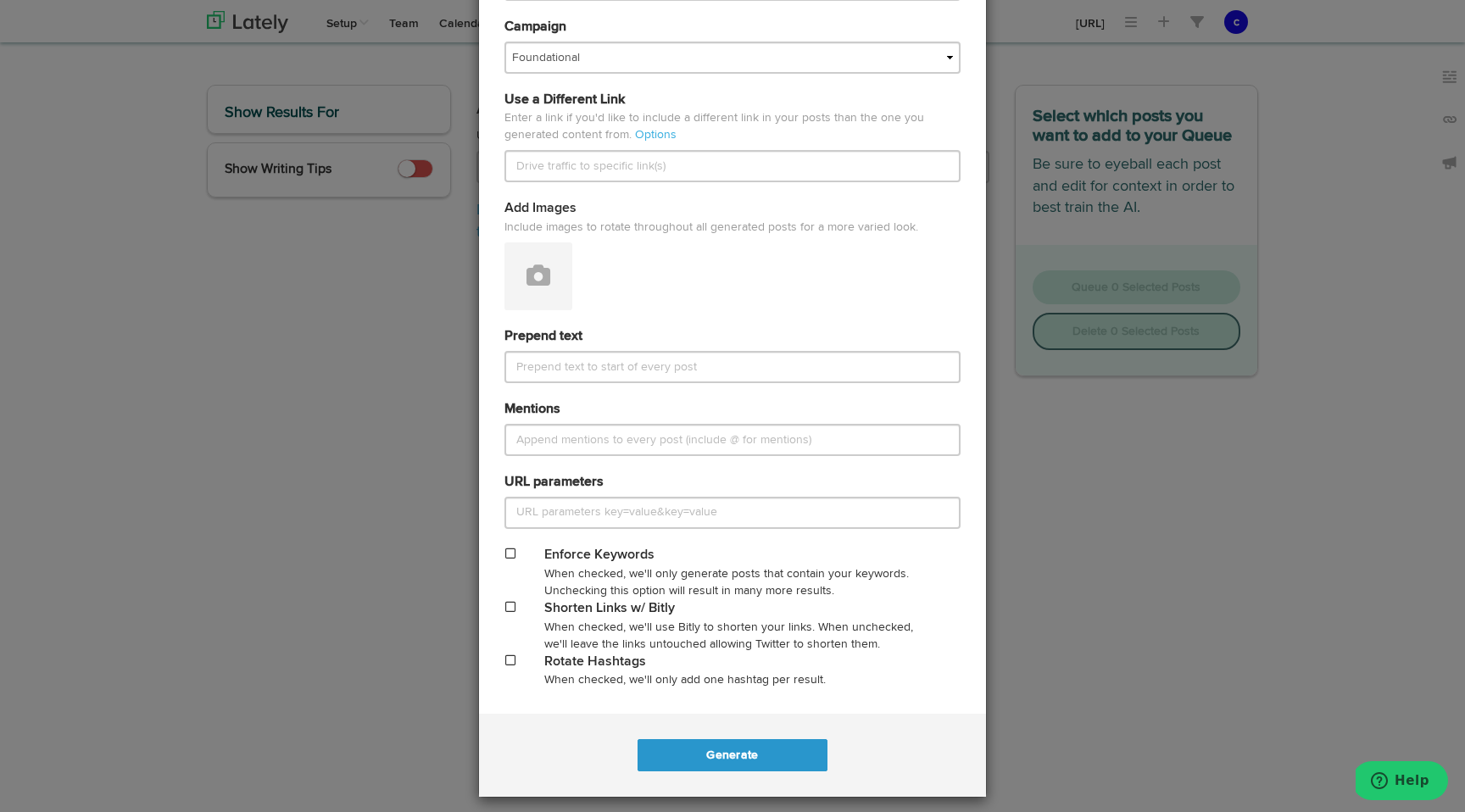
scroll to position [501, 0]
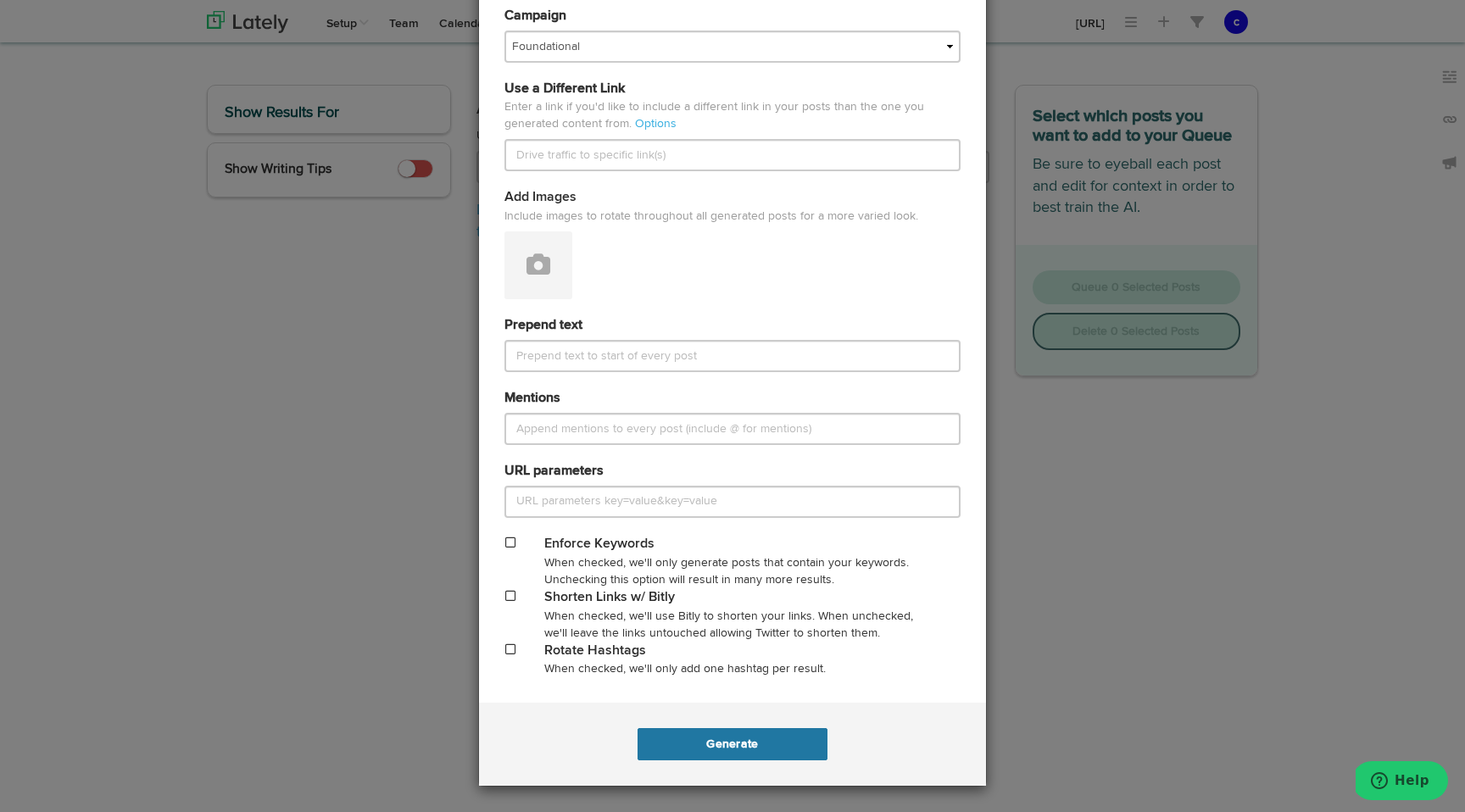
type input "https://www.flowrunner.ai/blog/introducing-flowrunner-backendless-new-workflow-…"
click at [702, 740] on button "Generate" at bounding box center [732, 744] width 189 height 33
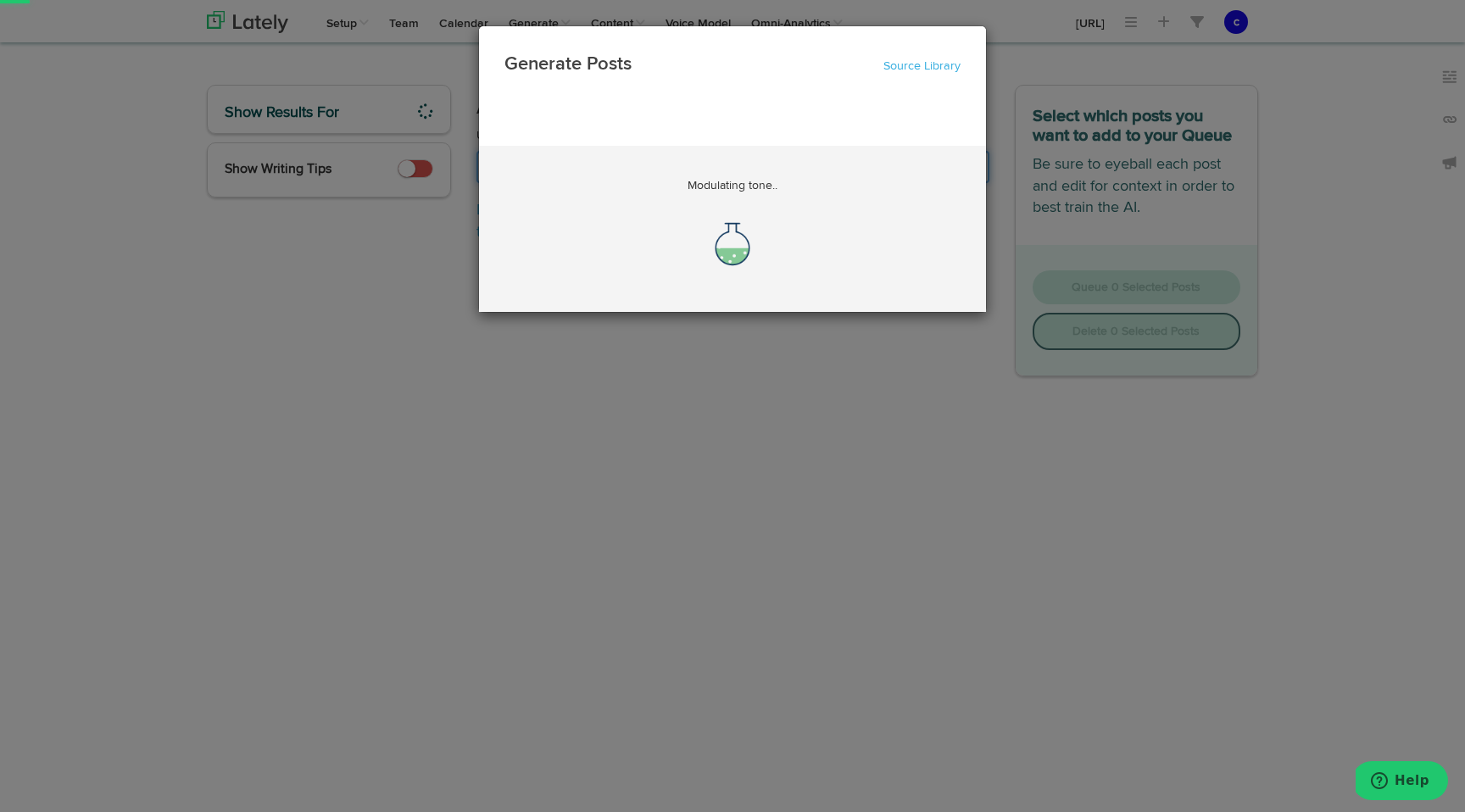
scroll to position [0, 68]
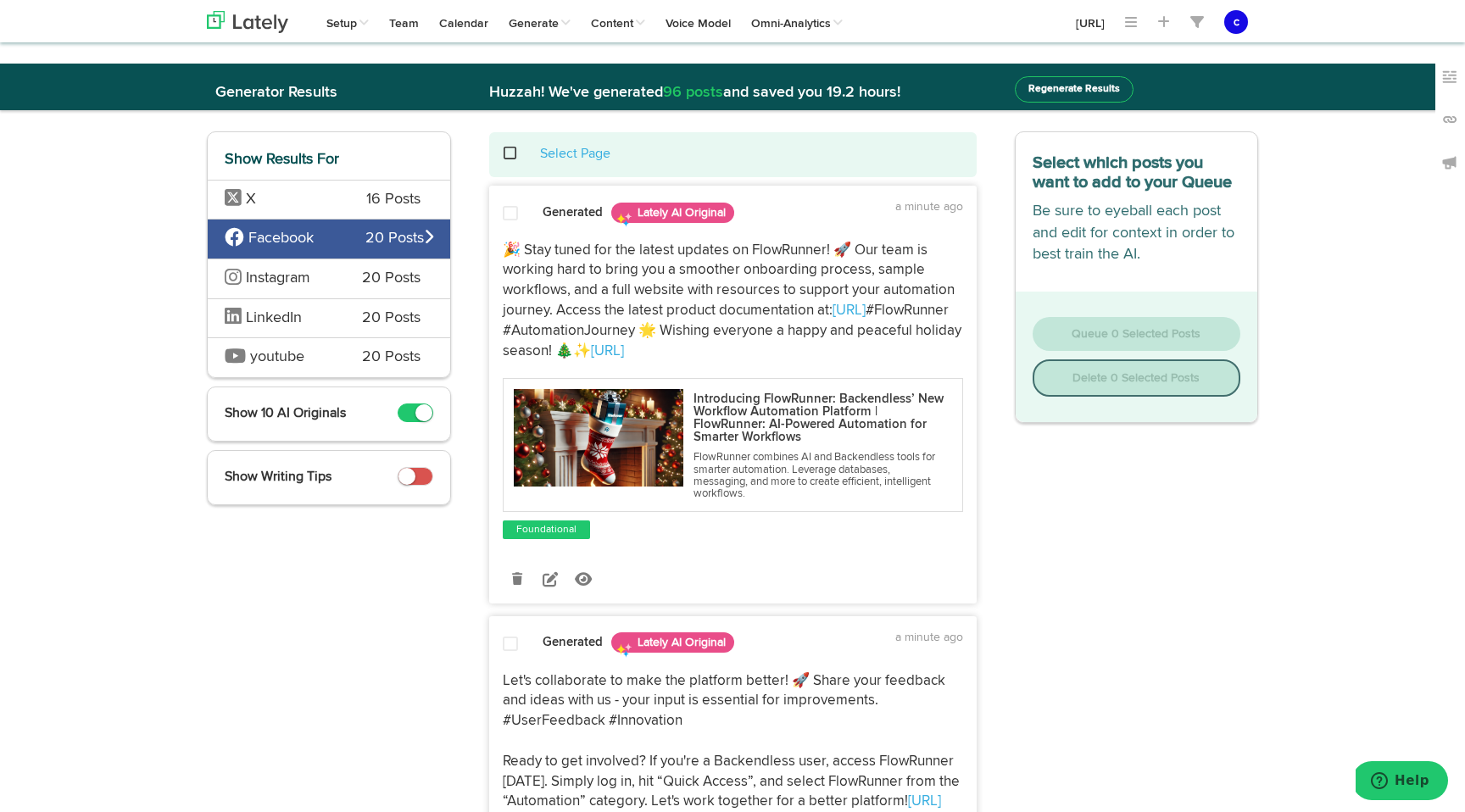
click at [413, 479] on small at bounding box center [407, 476] width 17 height 17
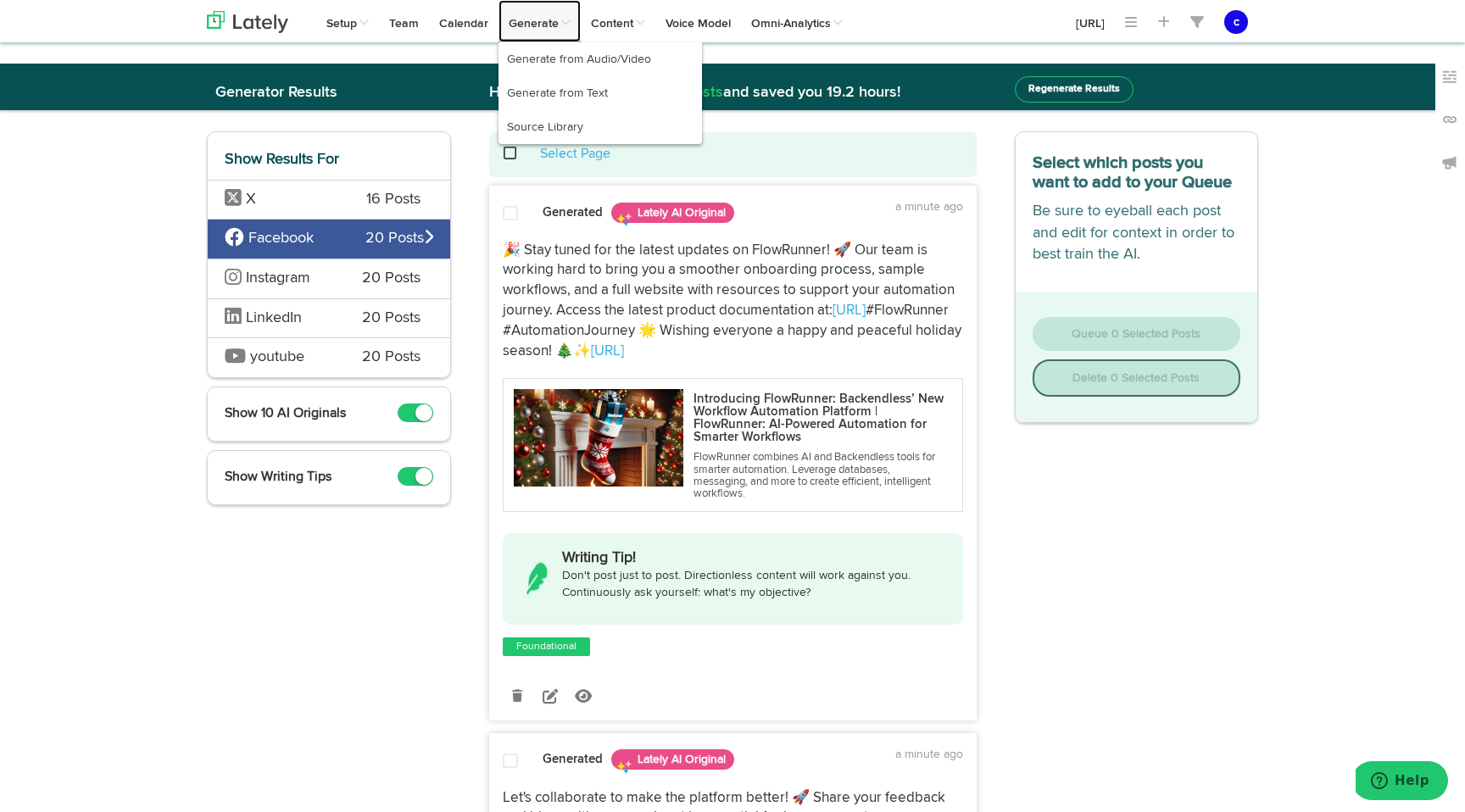
click at [518, 24] on link "Generate" at bounding box center [540, 21] width 82 height 43
click at [575, 90] on link "Generate from Text" at bounding box center [600, 92] width 204 height 33
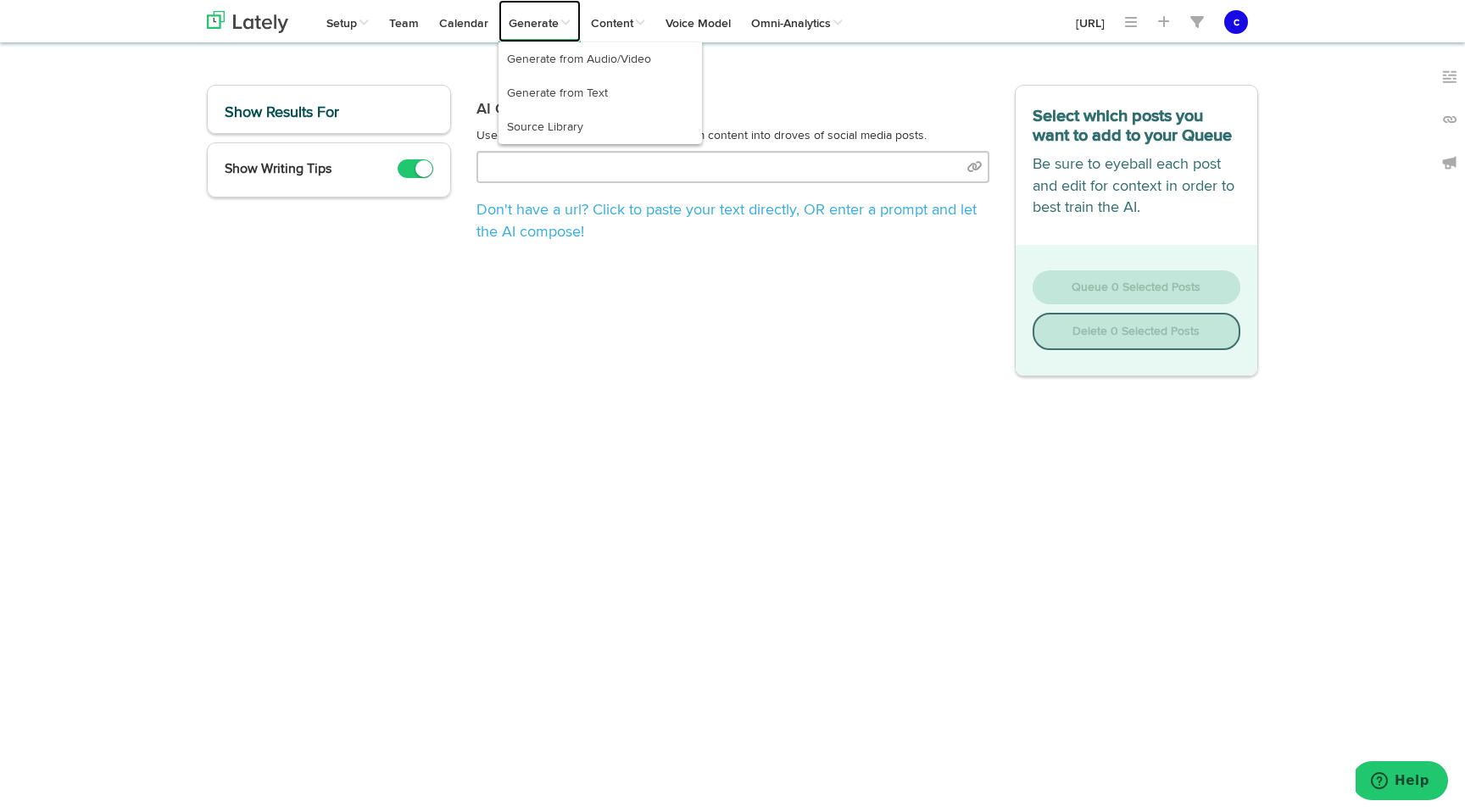
click at [536, 26] on link "Generate" at bounding box center [540, 21] width 82 height 43
click at [555, 59] on link "Generate from Audio/Video" at bounding box center [600, 59] width 204 height 33
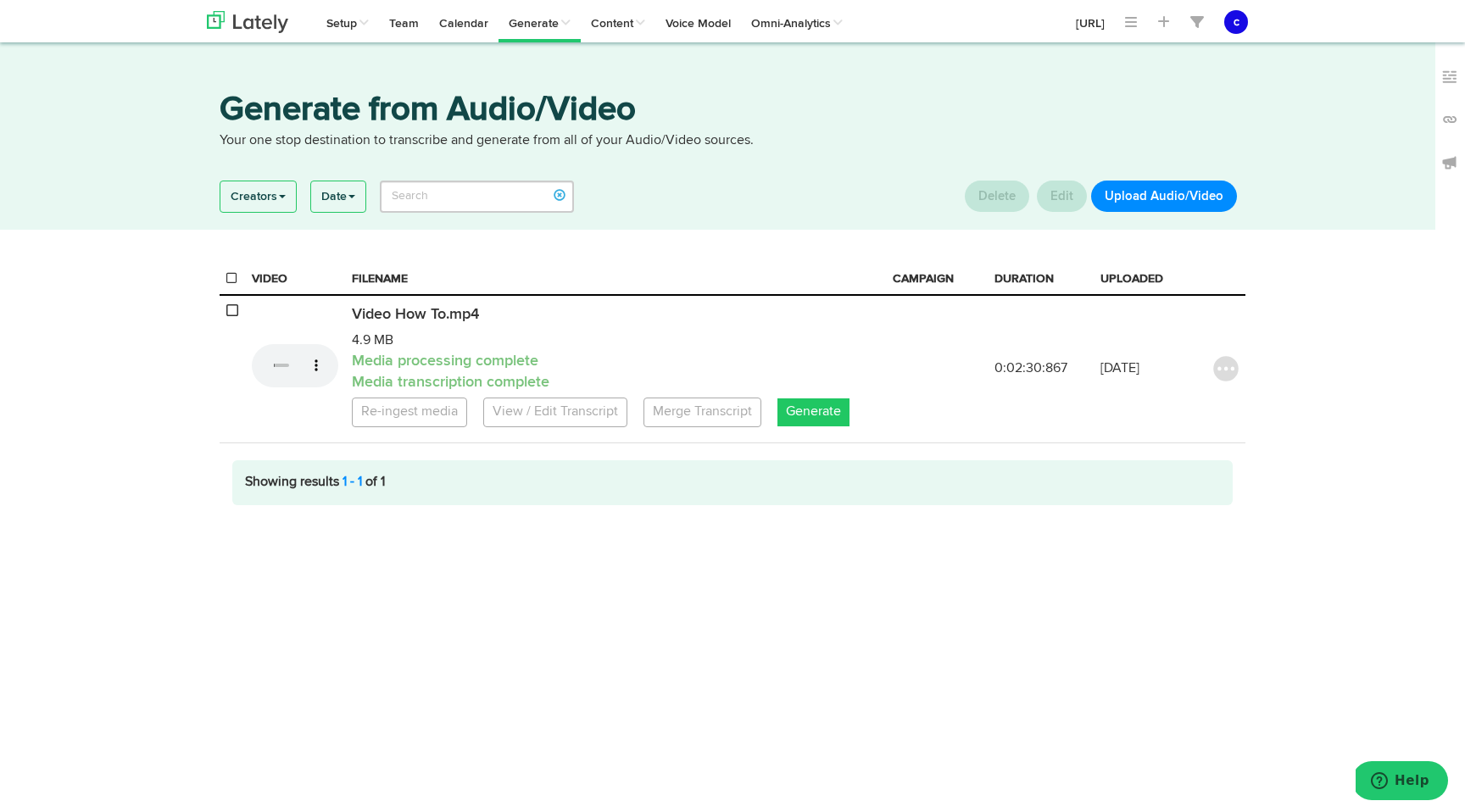
click at [1160, 199] on button "Upload Audio/Video" at bounding box center [1163, 196] width 146 height 32
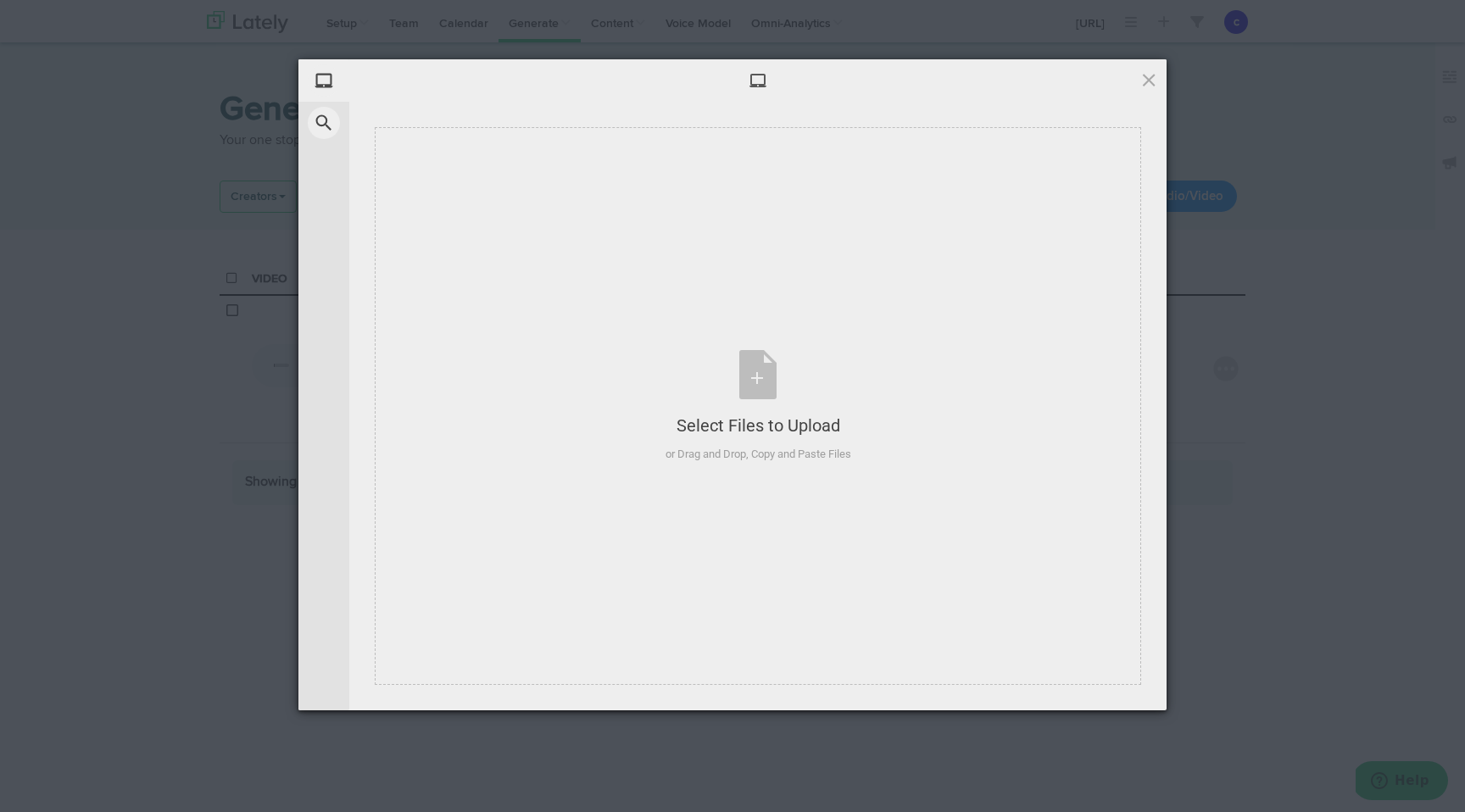
click at [1161, 74] on div at bounding box center [758, 81] width 818 height 43
click at [1144, 76] on span at bounding box center [1149, 80] width 19 height 19
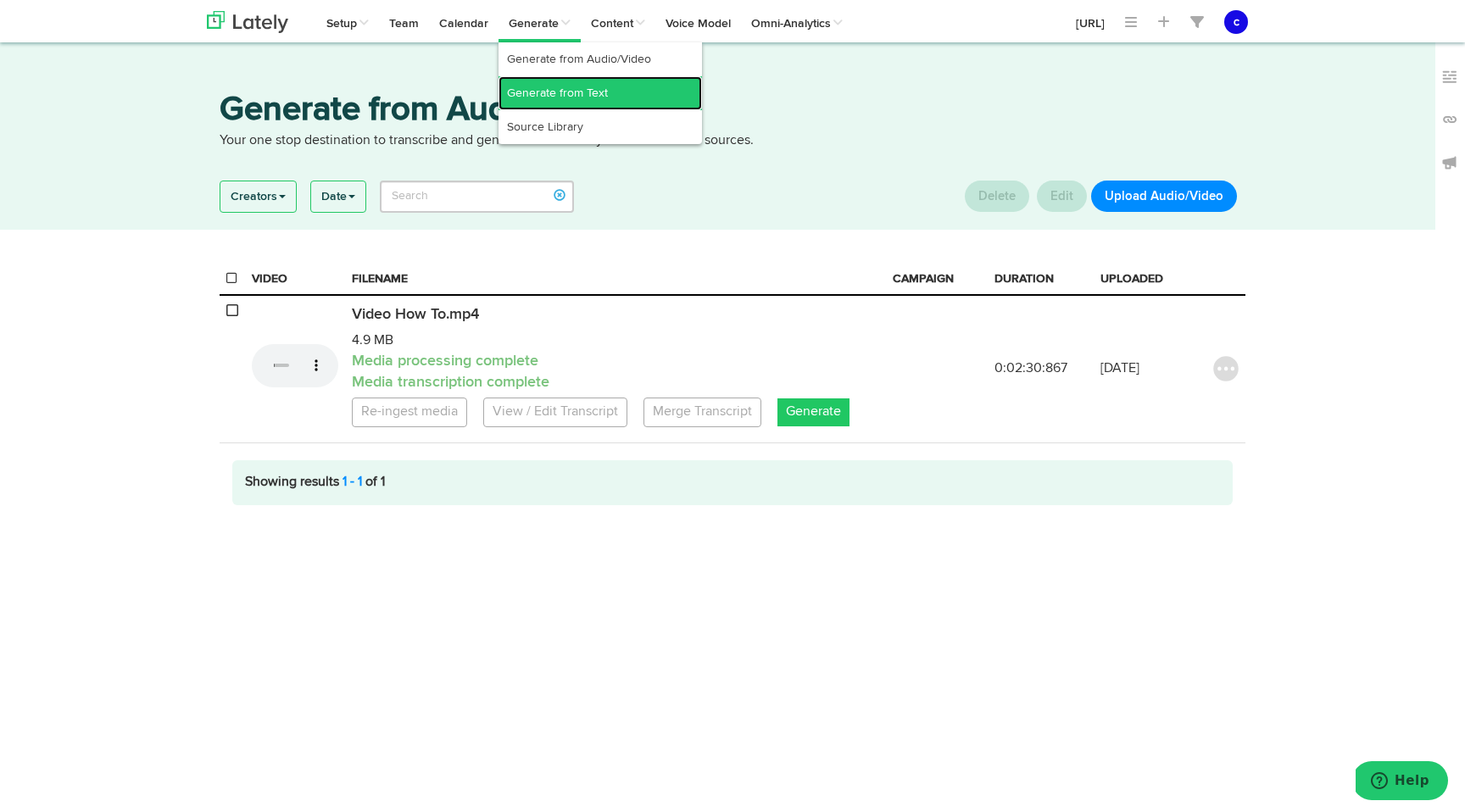
click at [561, 101] on link "Generate from Text" at bounding box center [600, 92] width 204 height 33
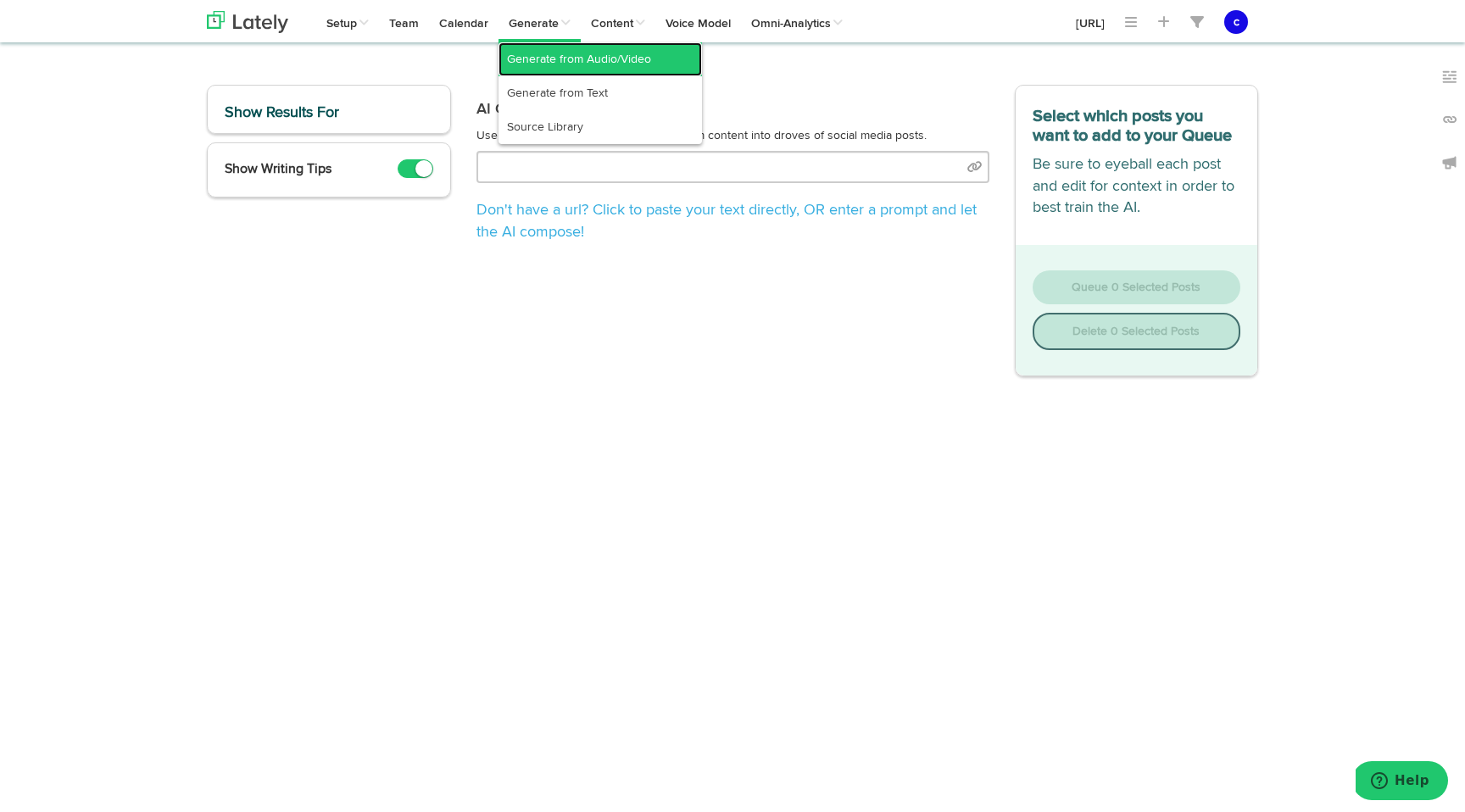
click at [541, 62] on link "Generate from Audio/Video" at bounding box center [600, 59] width 204 height 33
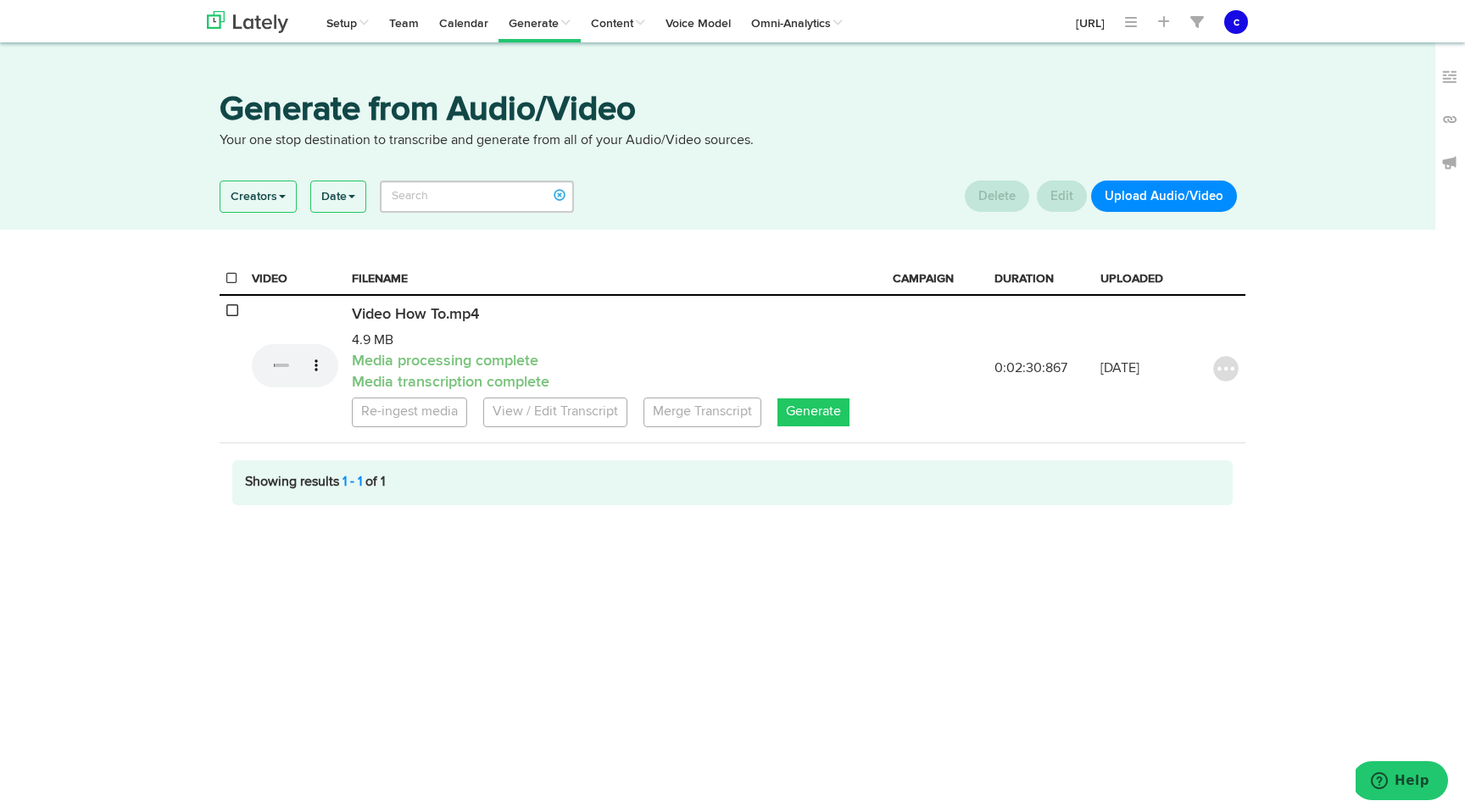
click at [1149, 196] on button "Upload Audio/Video" at bounding box center [1163, 196] width 146 height 32
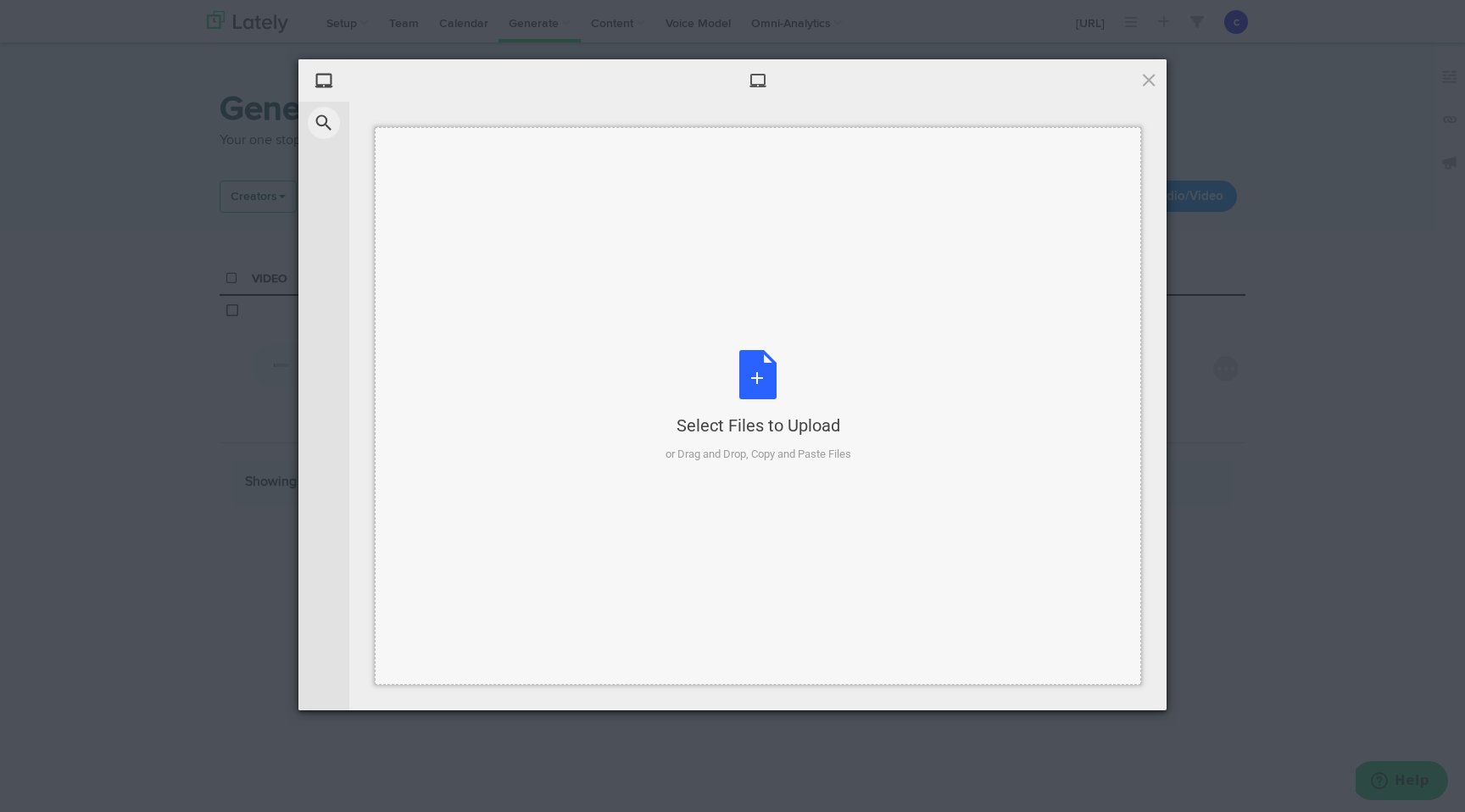
click at [491, 223] on div "Select Files to Upload or Drag and Drop, Copy and Paste Files" at bounding box center [758, 406] width 767 height 558
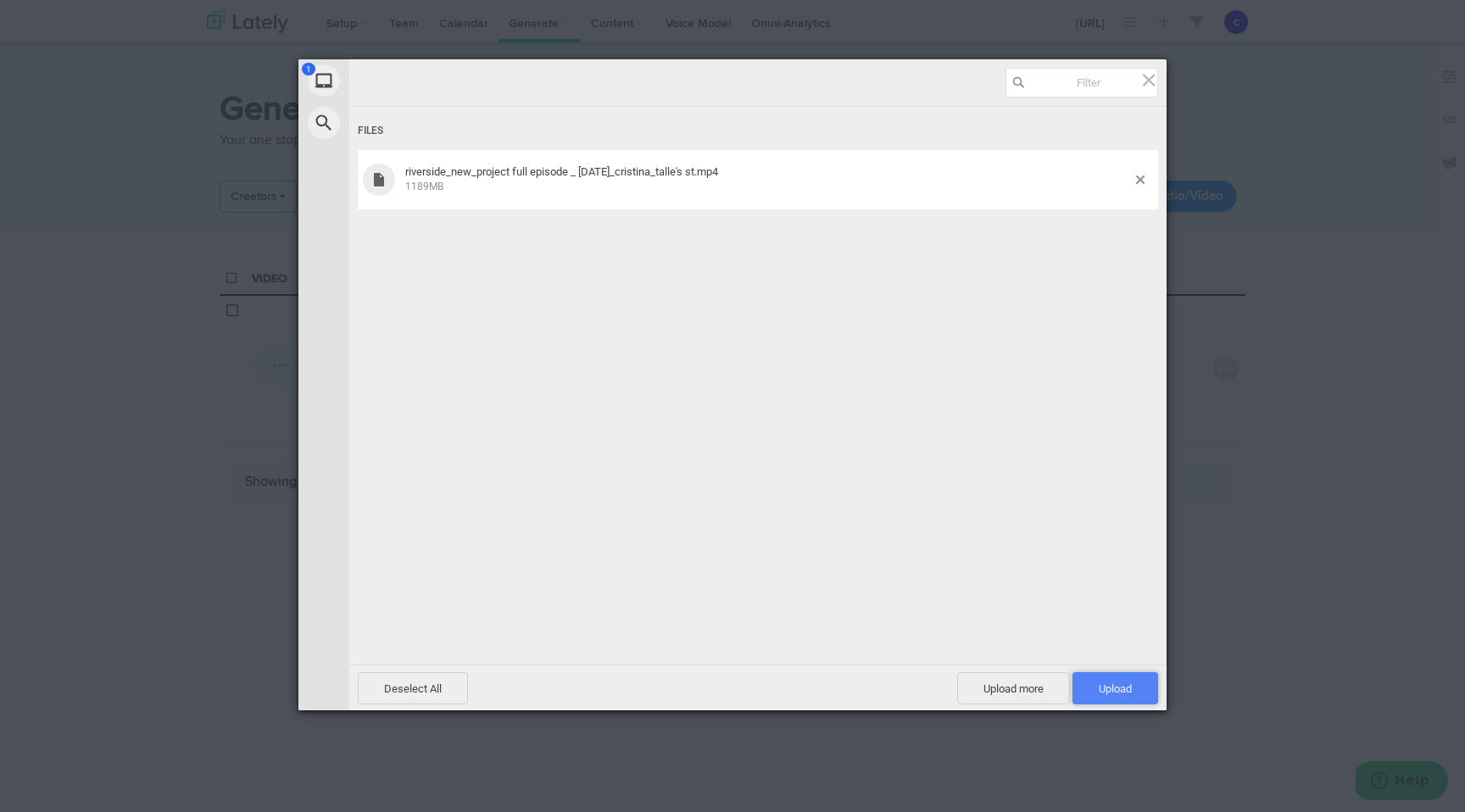
click at [1107, 683] on span "Upload 1" at bounding box center [1116, 689] width 34 height 13
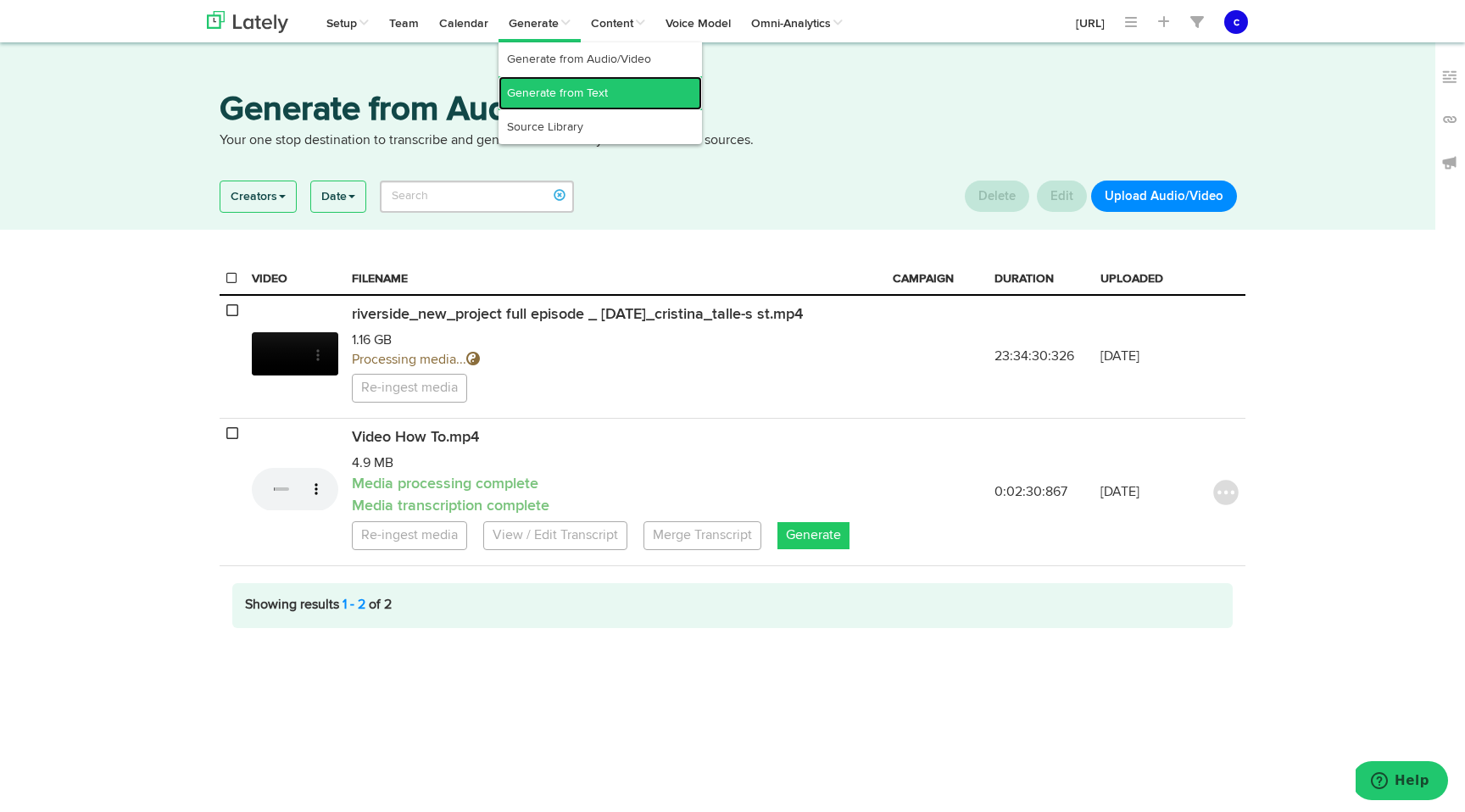
click at [555, 83] on link "Generate from Text" at bounding box center [600, 92] width 204 height 33
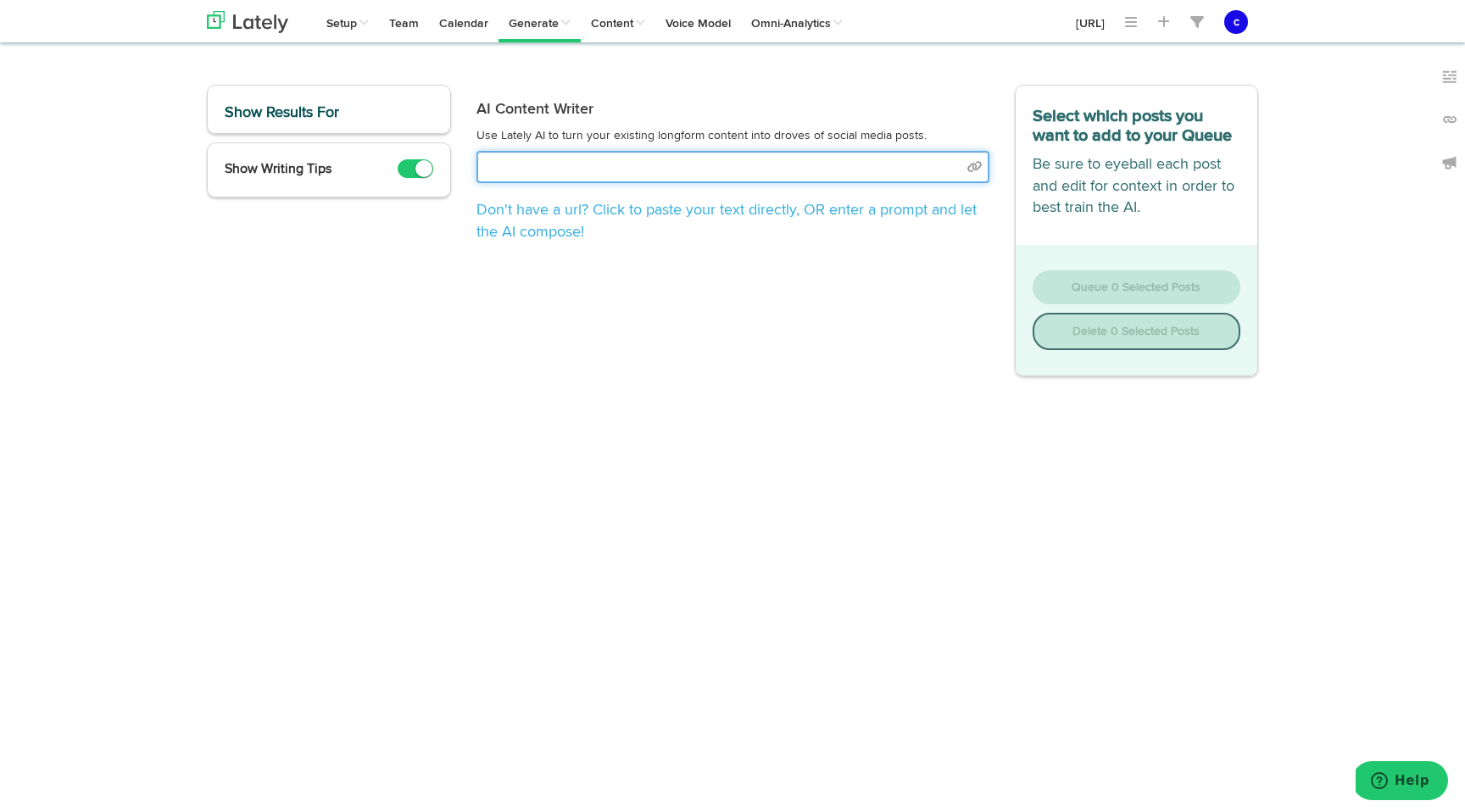
click at [606, 170] on input "text" at bounding box center [732, 167] width 513 height 33
select select "natural"
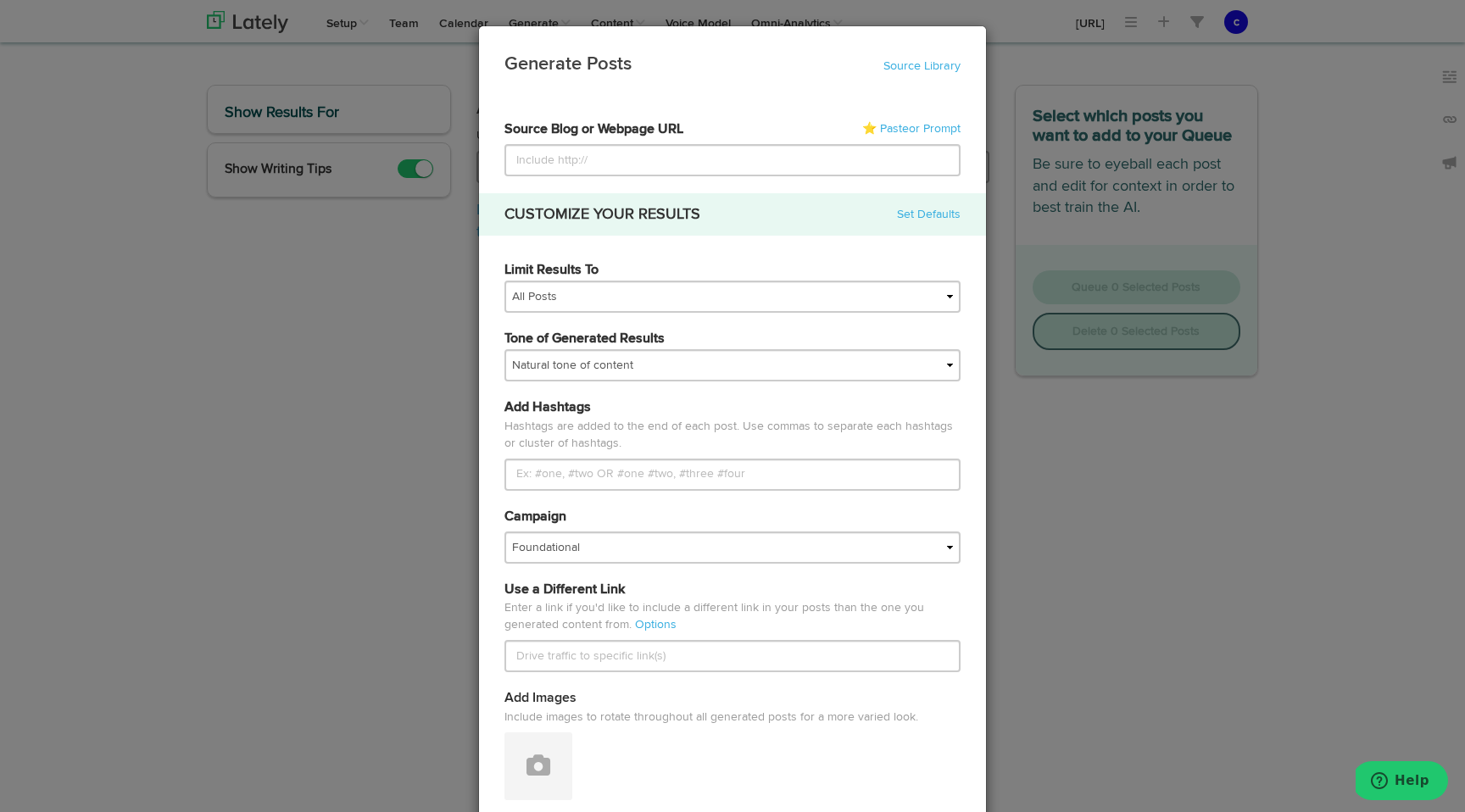
type input "https://www.flowrunner.ai/blog/watch-the-flowrunner-overview-webinar-replay"
click at [504, 732] on button at bounding box center [538, 766] width 68 height 68
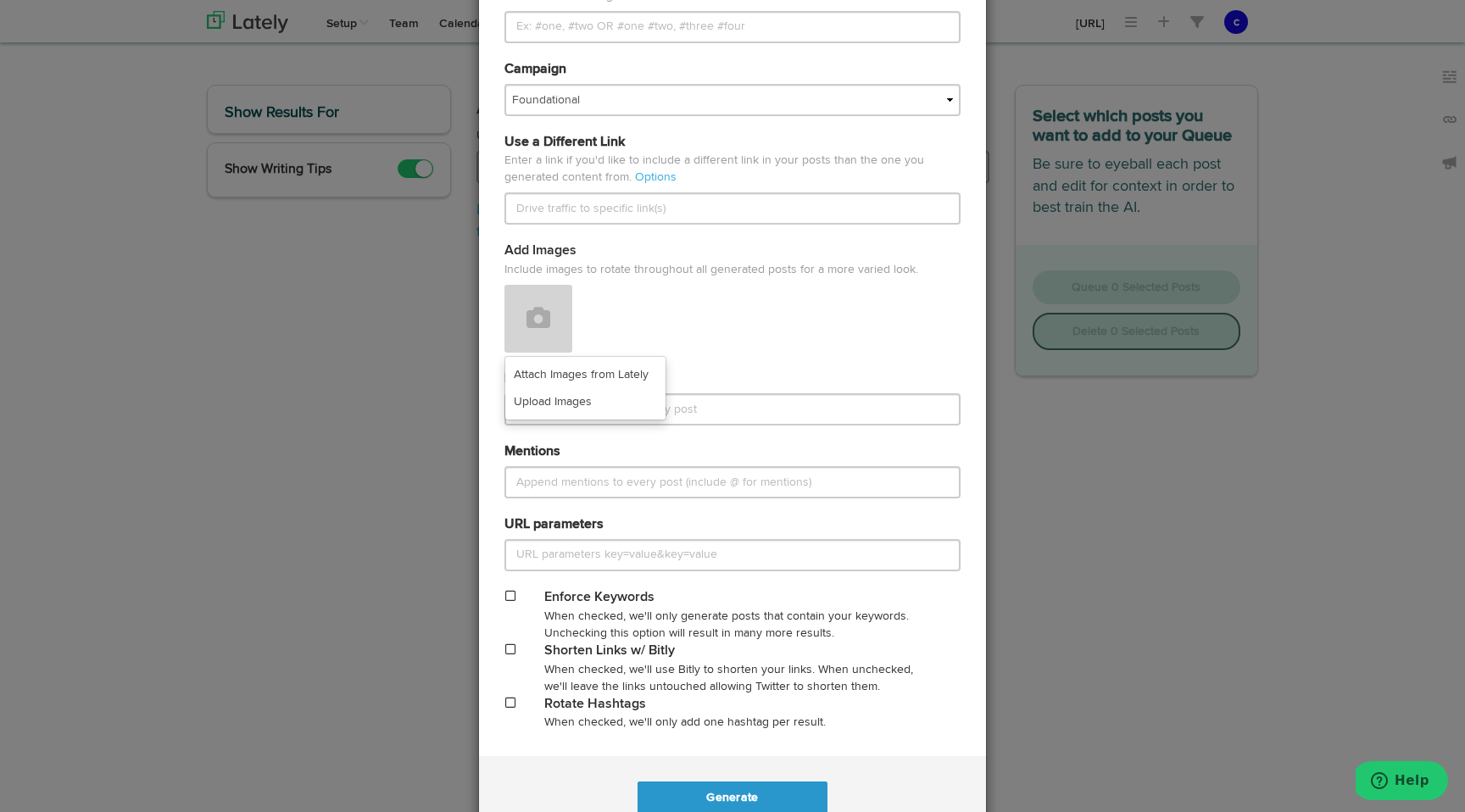
scroll to position [501, 0]
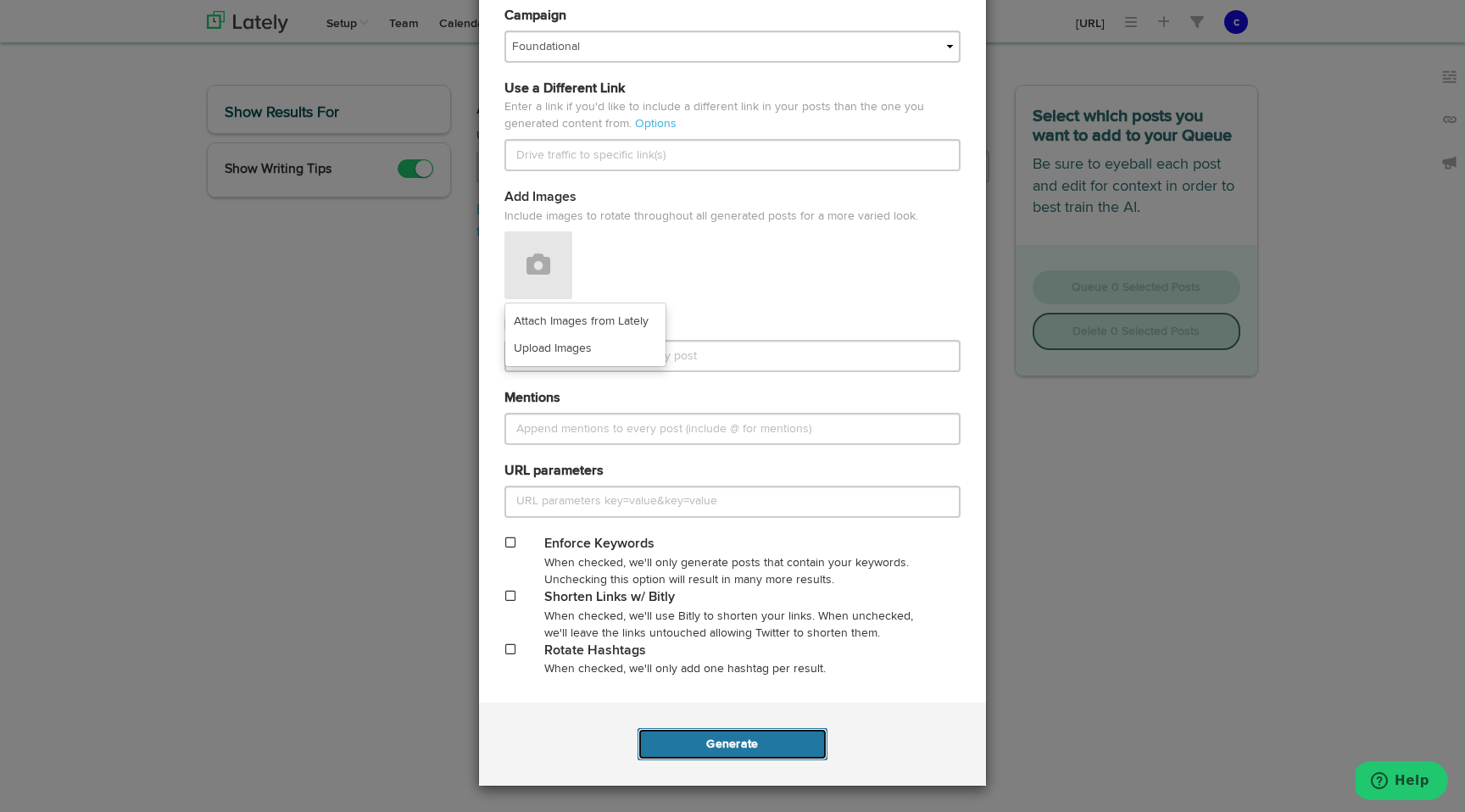
click at [700, 750] on button "Generate" at bounding box center [732, 744] width 189 height 33
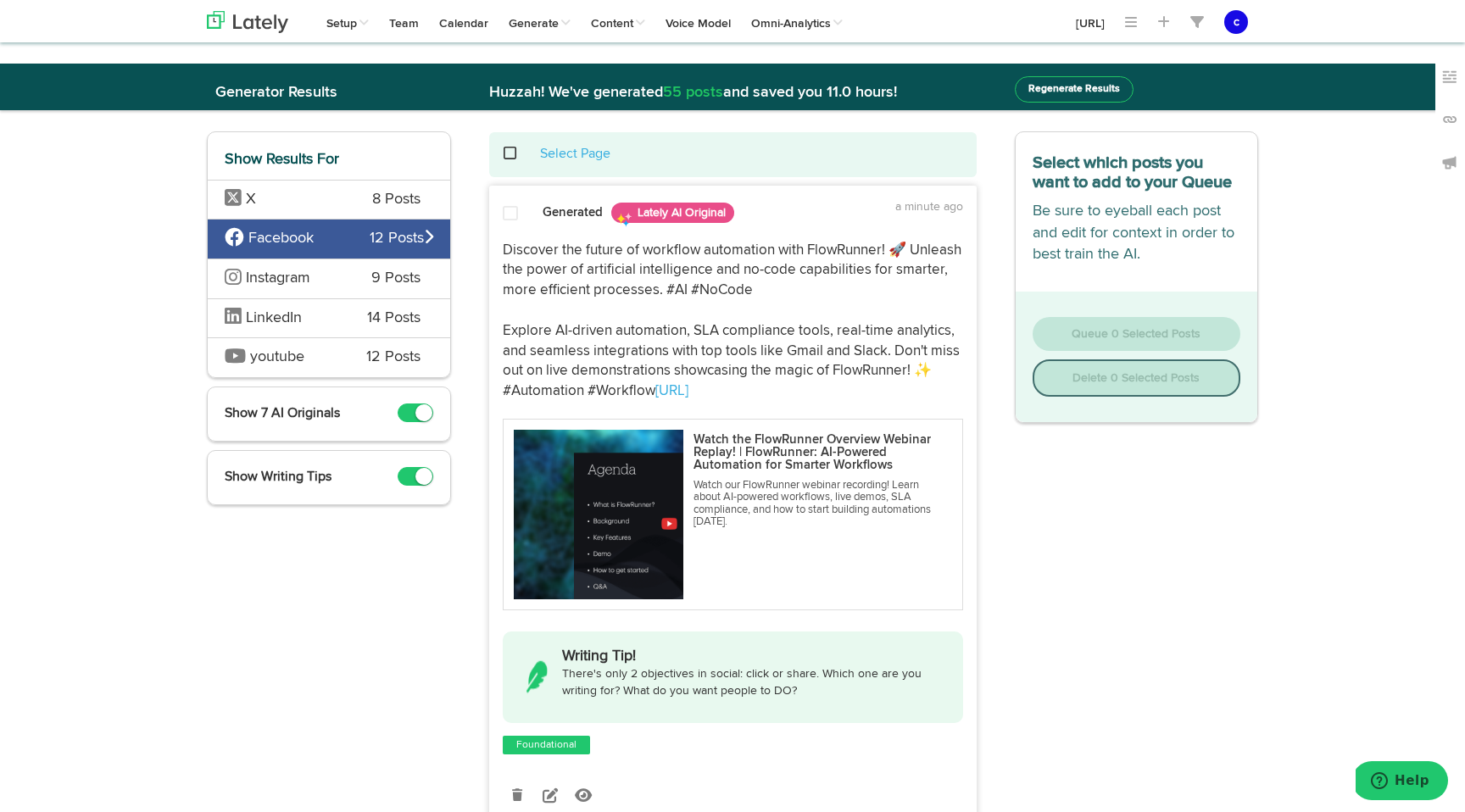
click at [326, 276] on span "Instagram" at bounding box center [285, 279] width 121 height 22
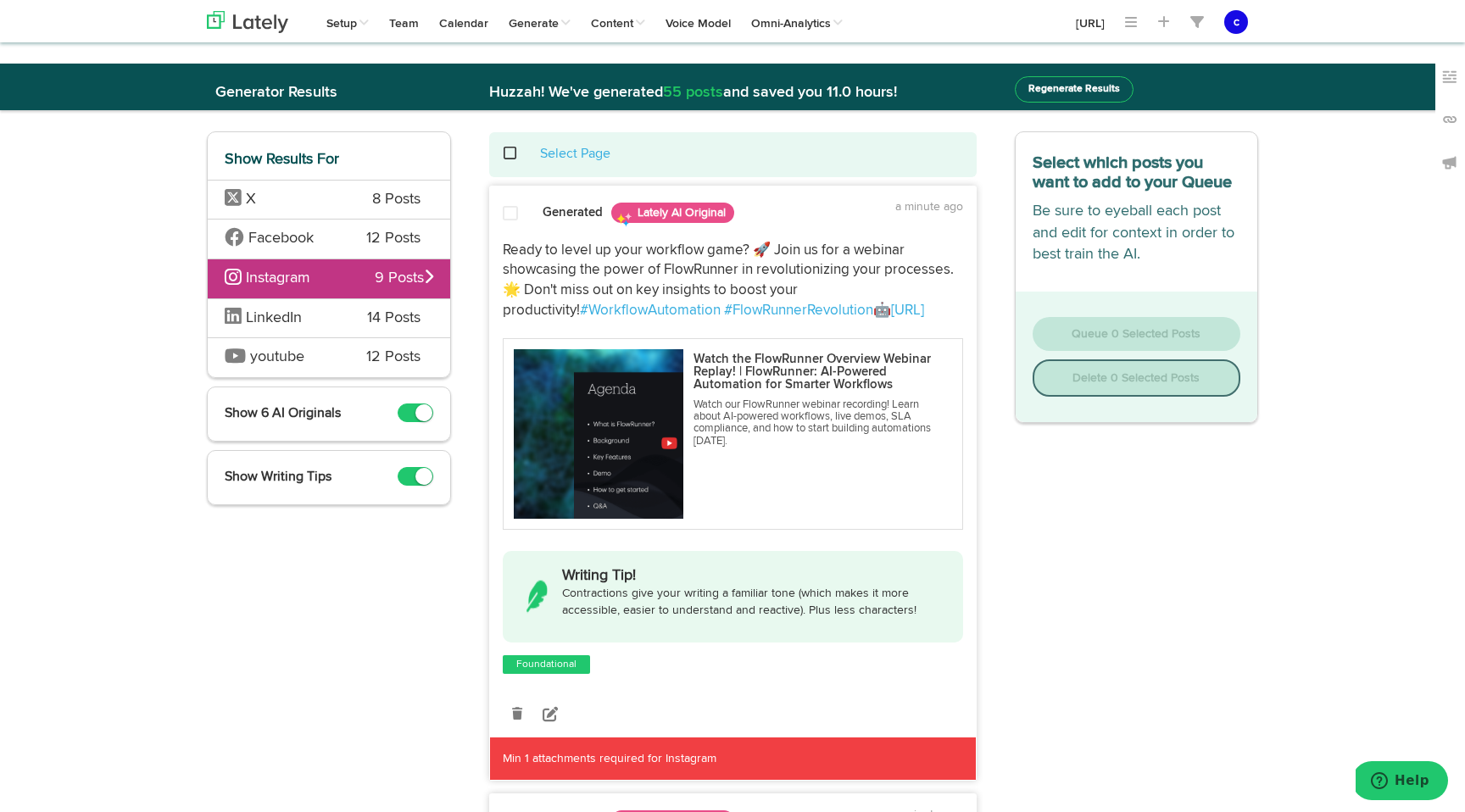
click at [338, 242] on span "Facebook" at bounding box center [282, 239] width 116 height 22
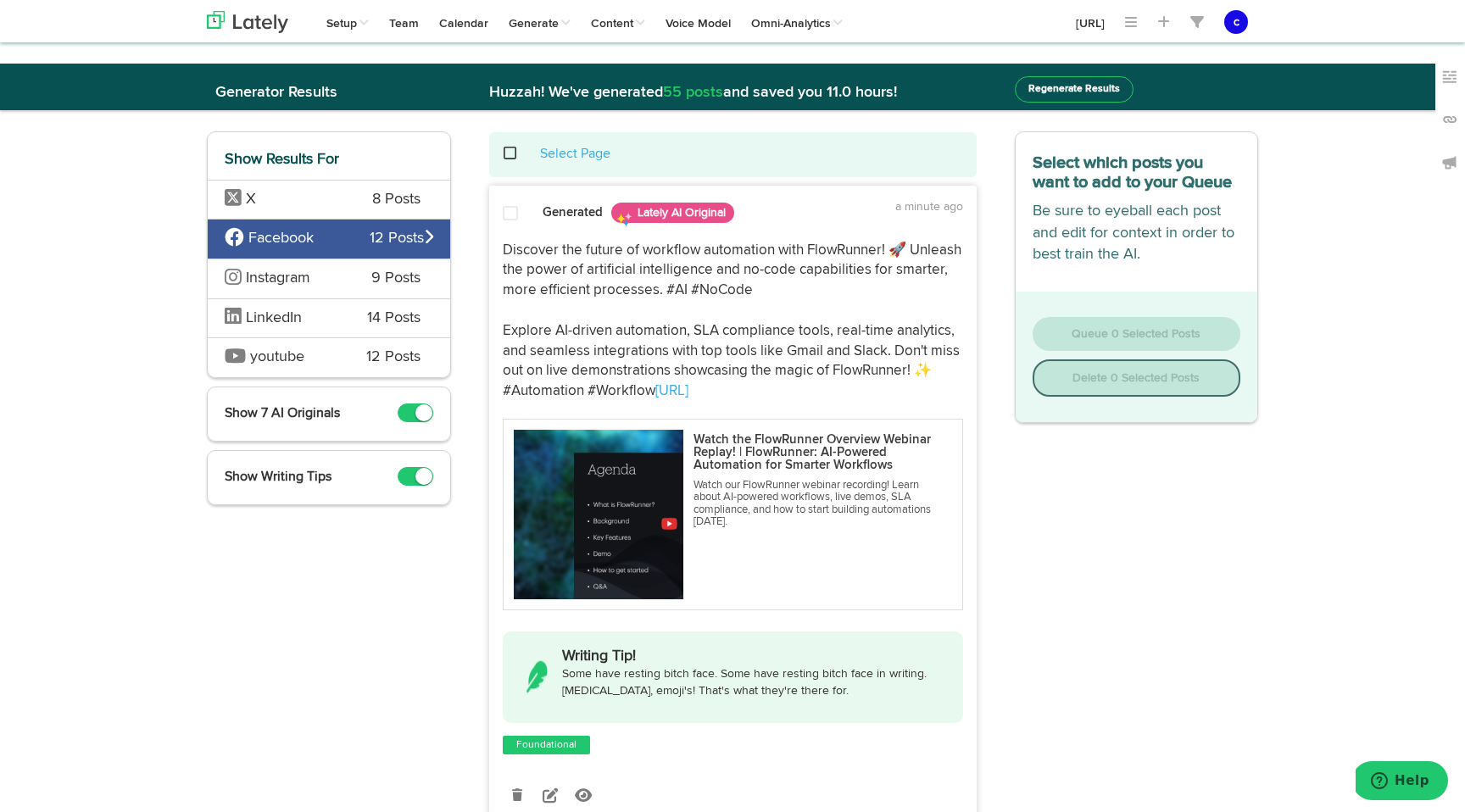
click at [310, 338] on div "youtube 12 Posts" at bounding box center [329, 358] width 243 height 40
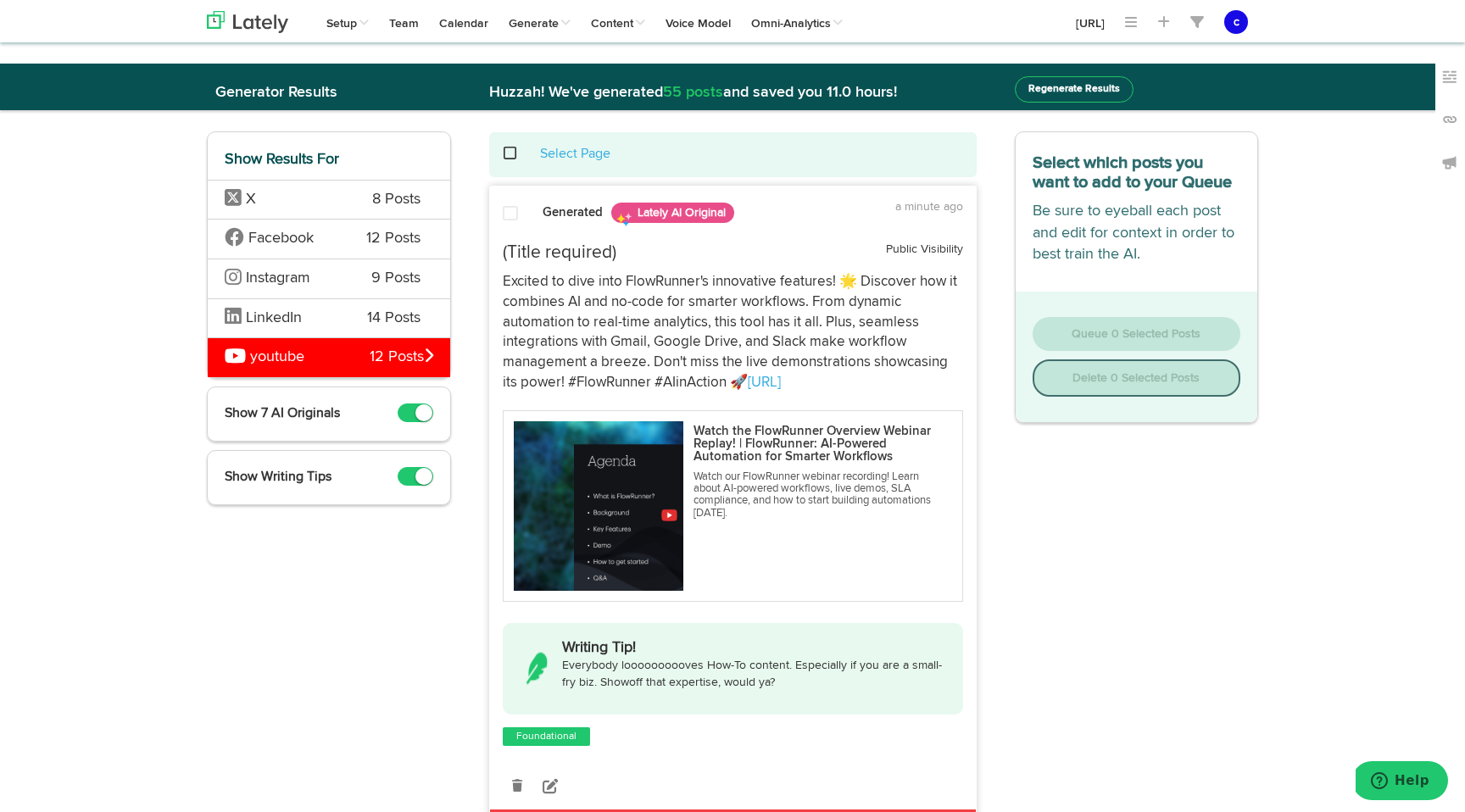
click at [321, 324] on span "LinkedIn" at bounding box center [282, 319] width 117 height 22
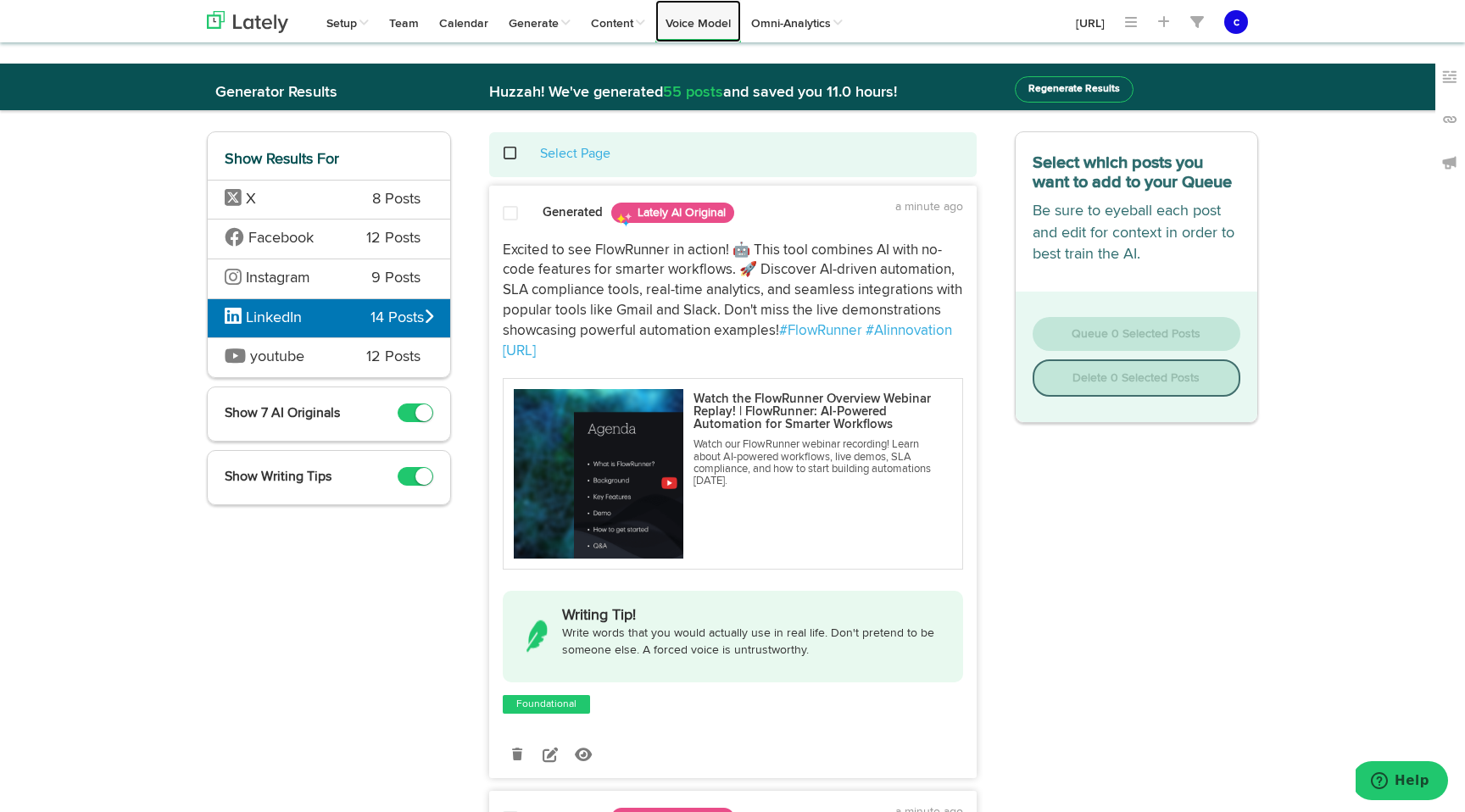
click at [721, 20] on link "Voice Model" at bounding box center [698, 21] width 86 height 43
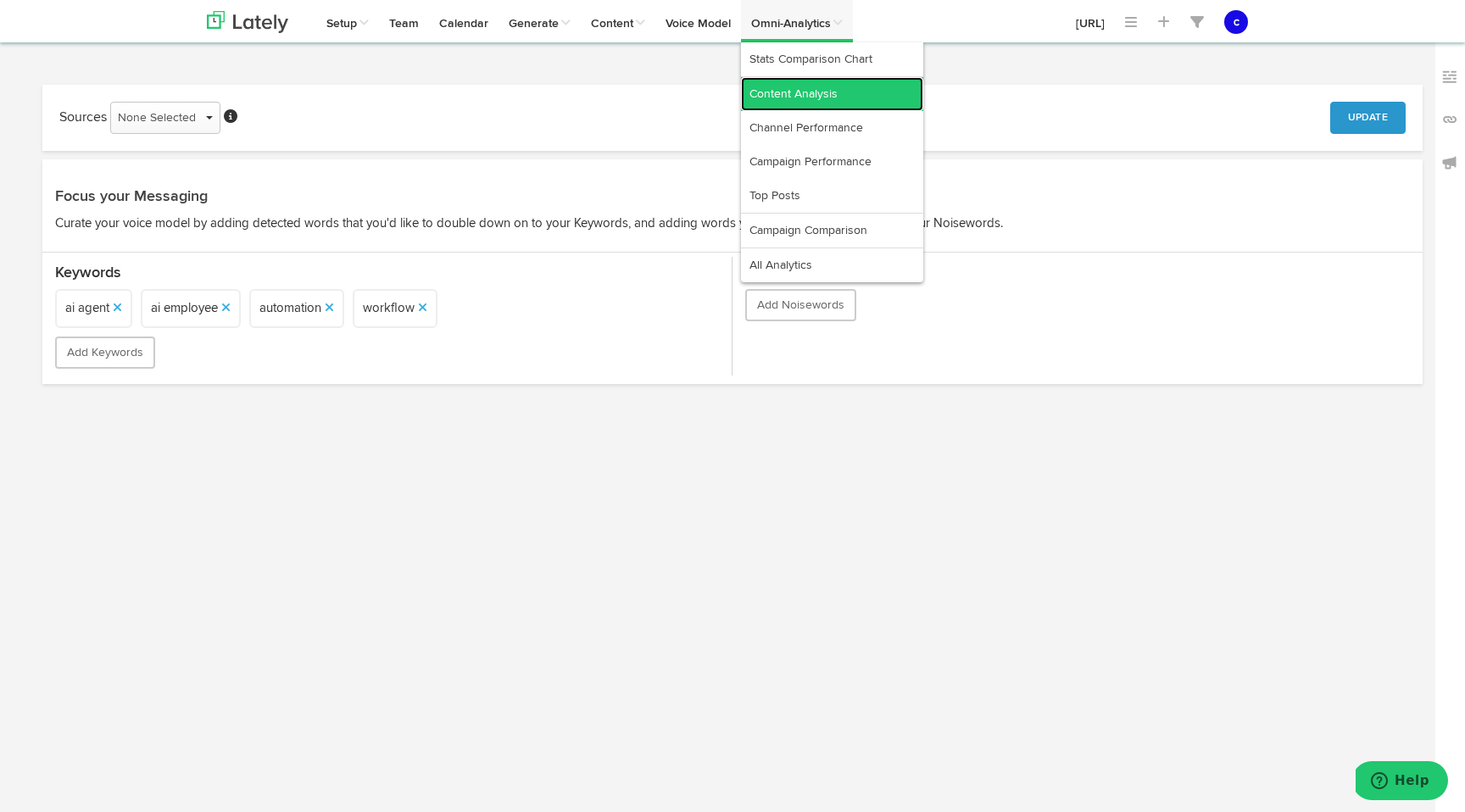
click at [792, 101] on link "Content Analysis" at bounding box center [832, 93] width 182 height 33
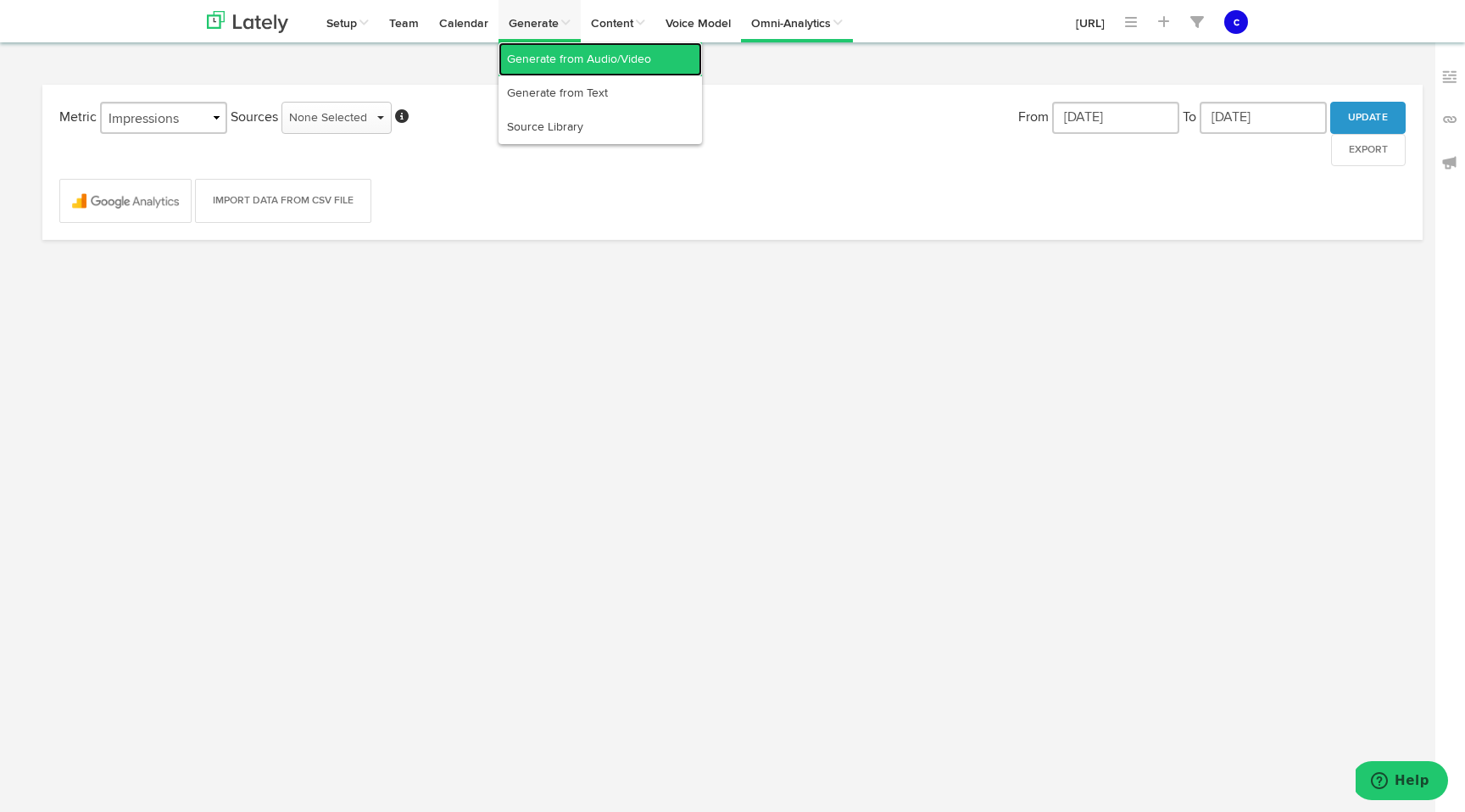
click at [550, 61] on link "Generate from Audio/Video" at bounding box center [600, 59] width 204 height 33
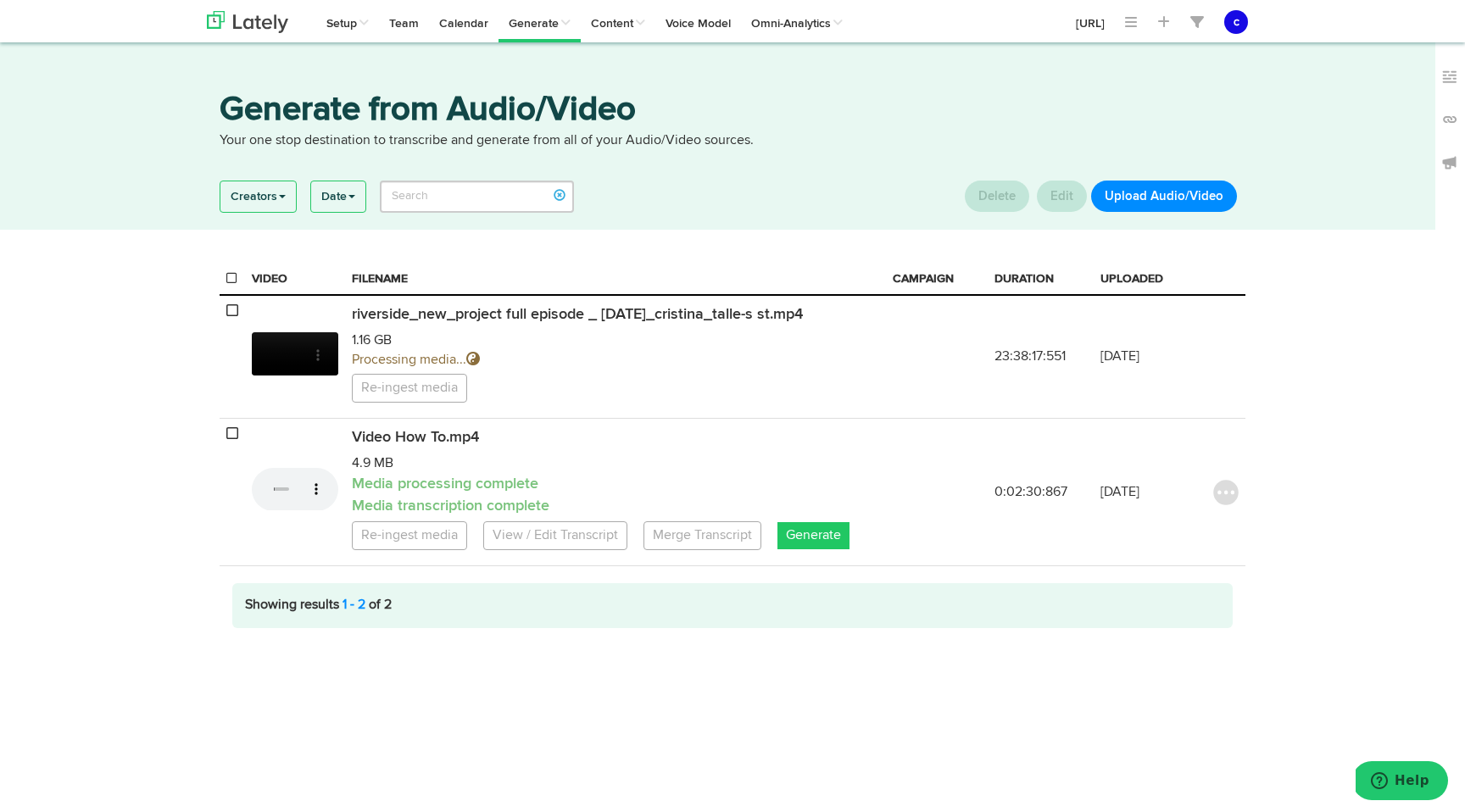
click at [1335, 471] on div "Generate from Audio/Video Your one stop destination to transcribe and generate …" at bounding box center [732, 341] width 1465 height 598
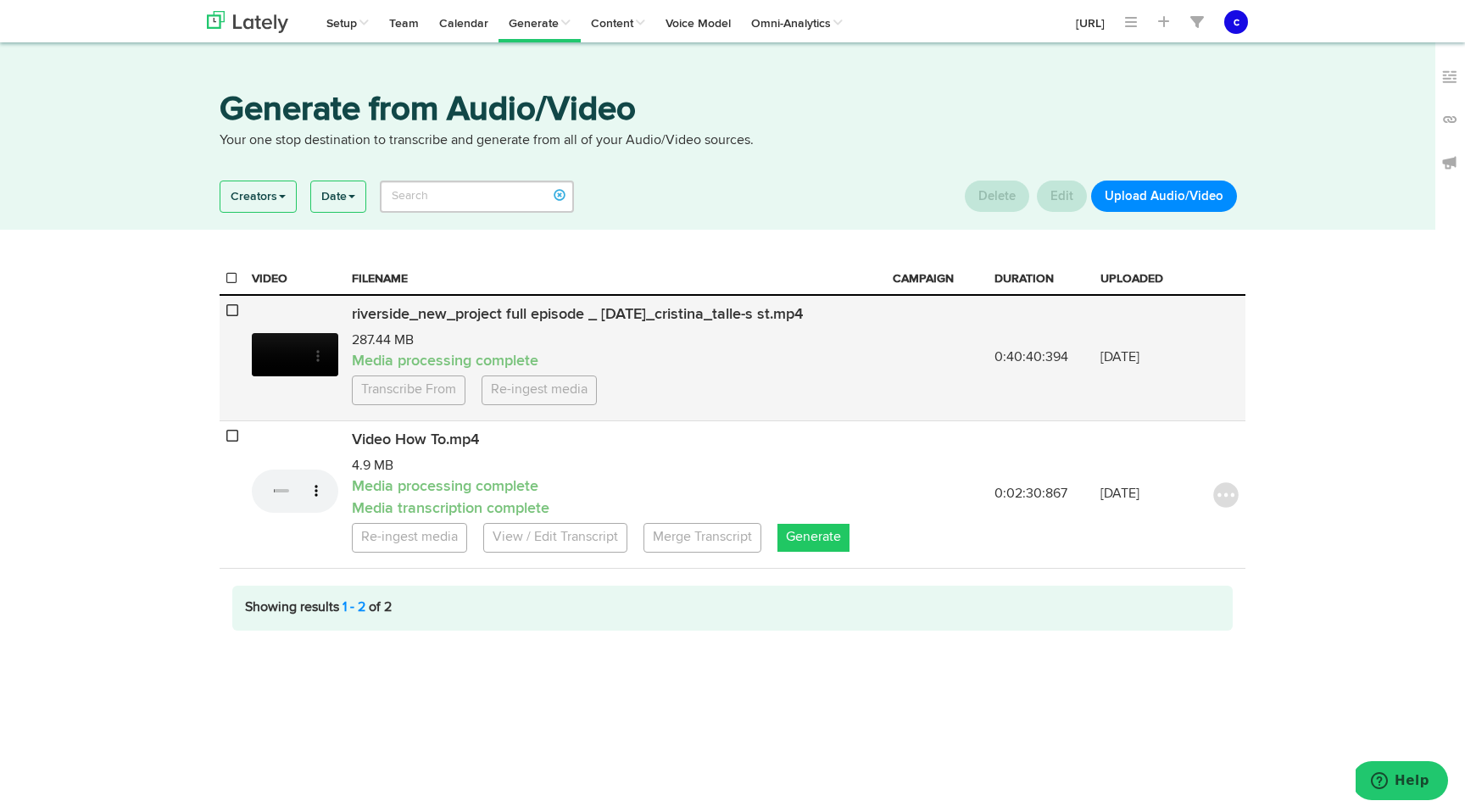
click at [702, 343] on p "287.44 MB" at bounding box center [616, 341] width 528 height 20
click at [664, 360] on p "Media processing complete" at bounding box center [616, 362] width 528 height 22
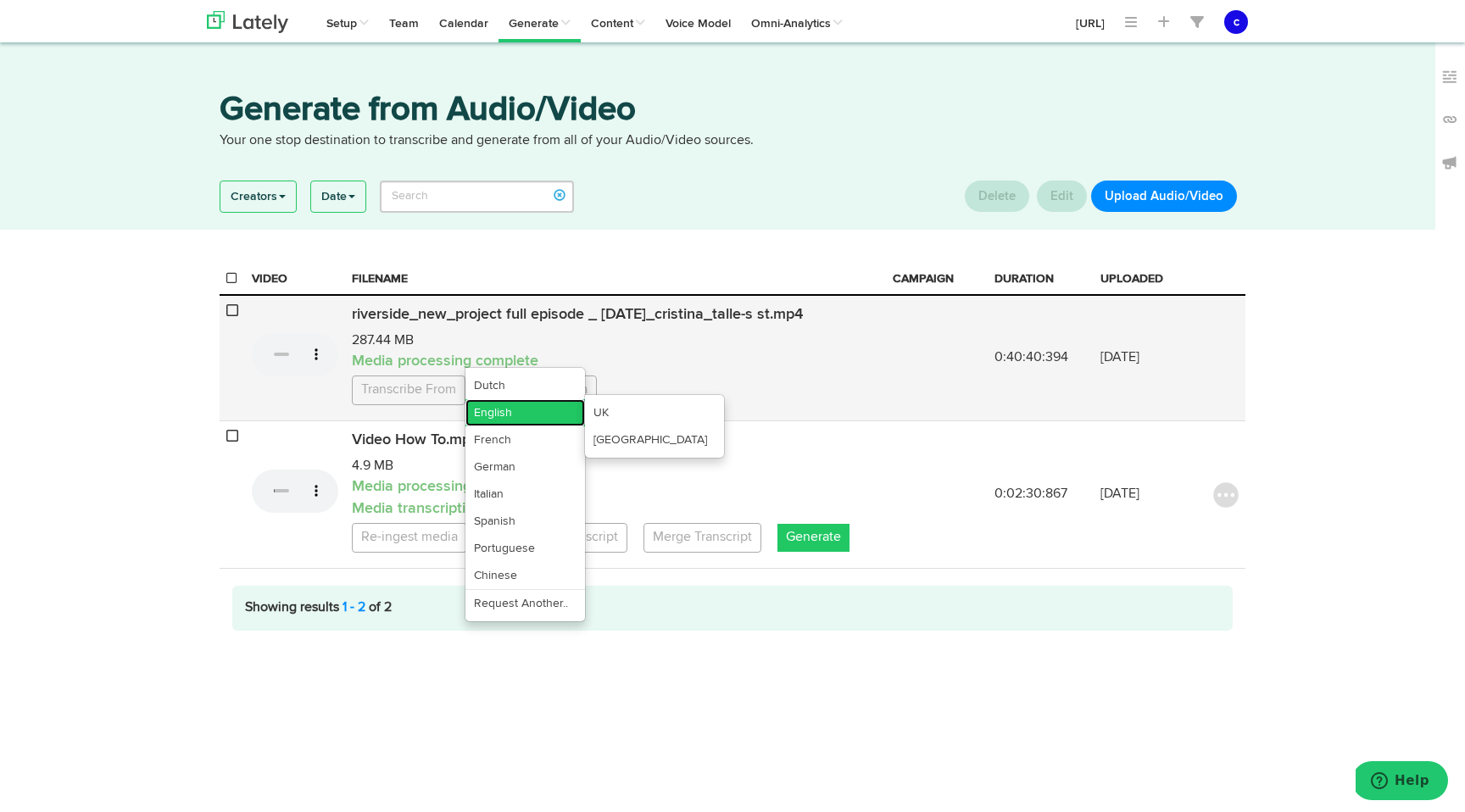
click at [515, 412] on link "English" at bounding box center [525, 413] width 120 height 27
click at [632, 434] on link "[GEOGRAPHIC_DATA]" at bounding box center [655, 440] width 139 height 27
